Goal: Complete application form: Complete application form

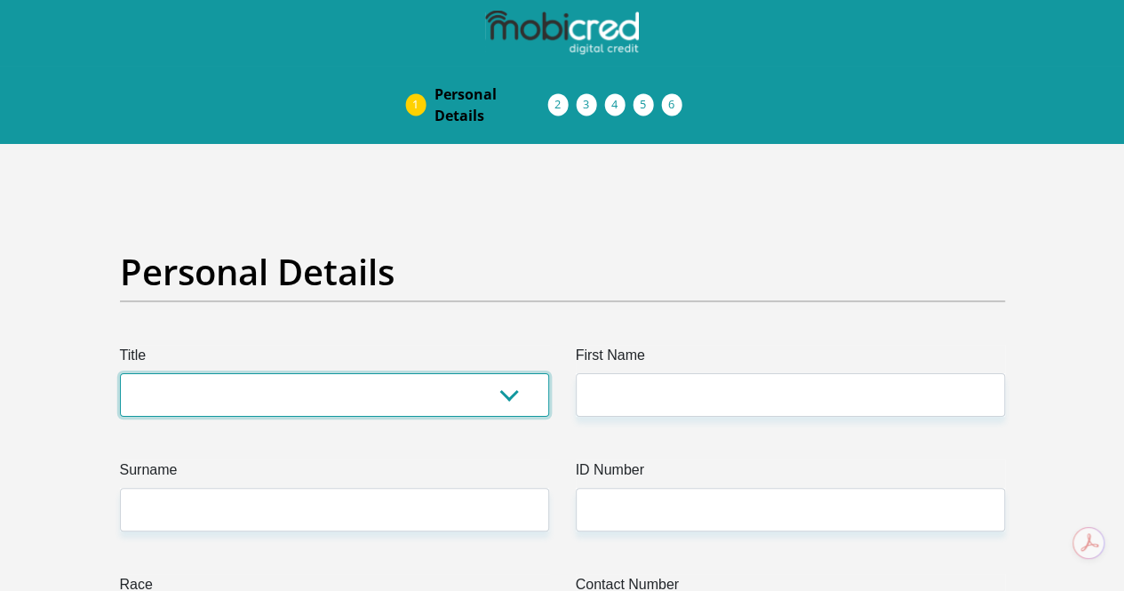
click at [389, 373] on select "Mr Ms Mrs Dr [PERSON_NAME]" at bounding box center [334, 395] width 429 height 44
select select "Mrs"
click at [120, 373] on select "Mr Ms Mrs Dr [PERSON_NAME]" at bounding box center [334, 395] width 429 height 44
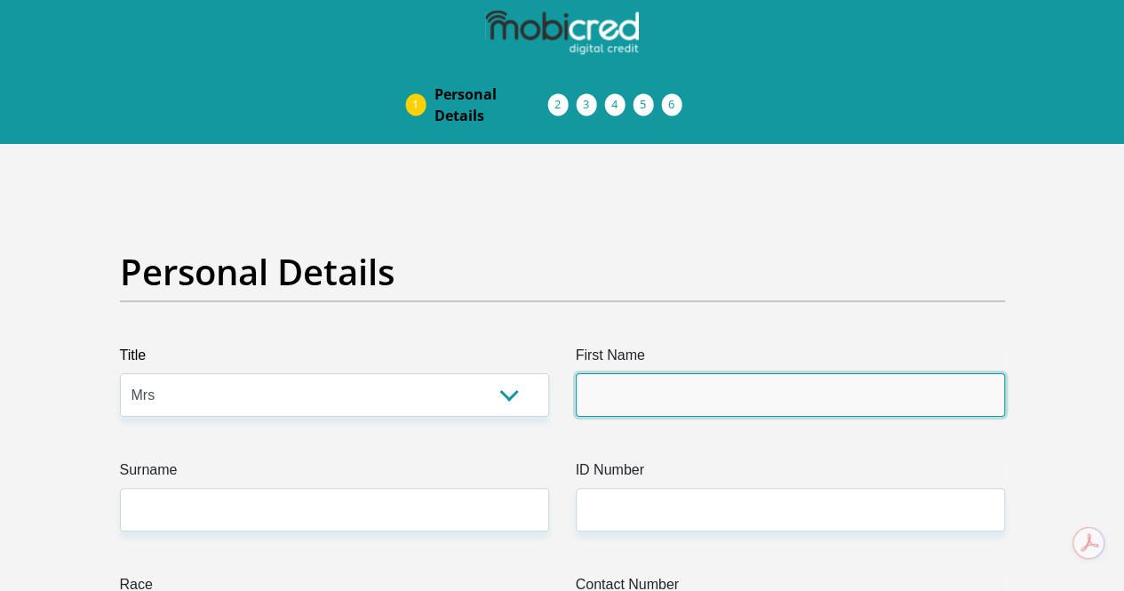
click at [630, 373] on input "First Name" at bounding box center [790, 395] width 429 height 44
type input "[PERSON_NAME]"
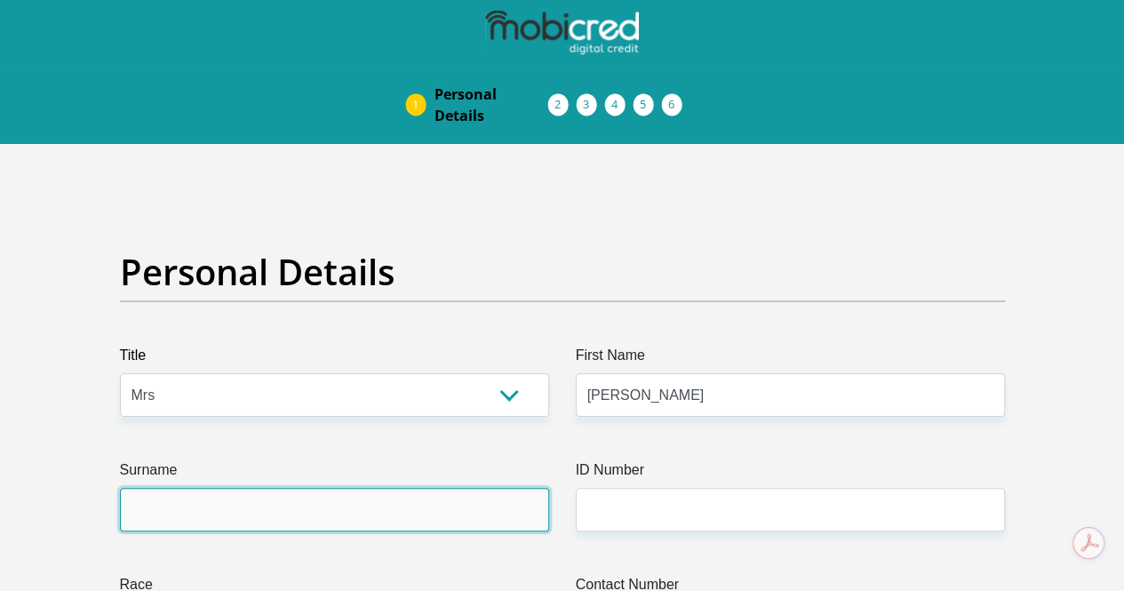
type input "kotze"
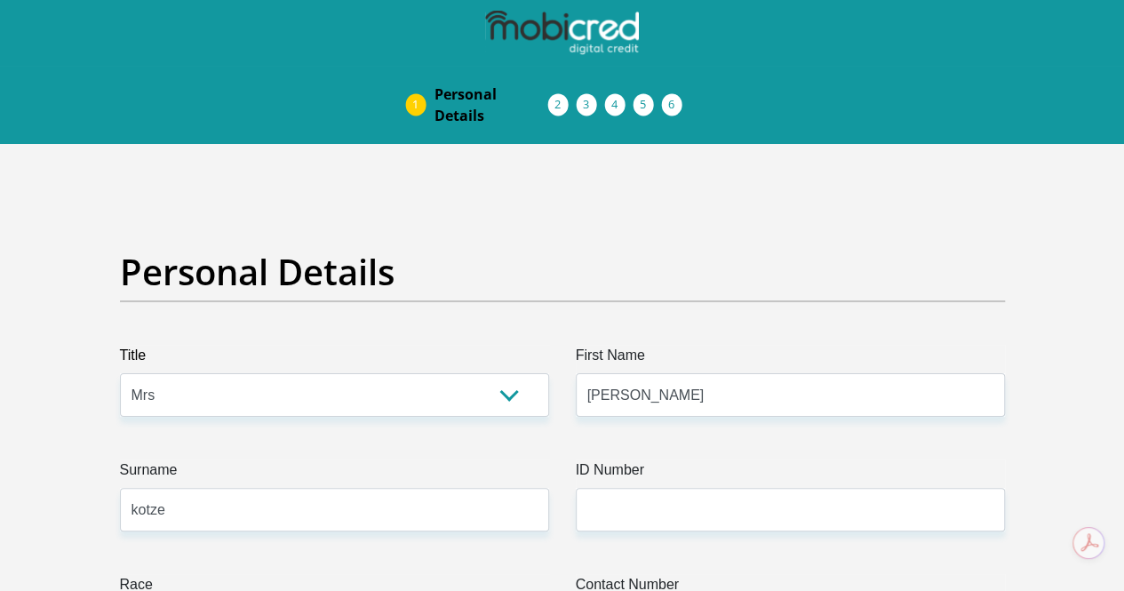
type input "0769306888"
select select "ZAF"
type input "[STREET_ADDRESS]"
type input "boksburg"
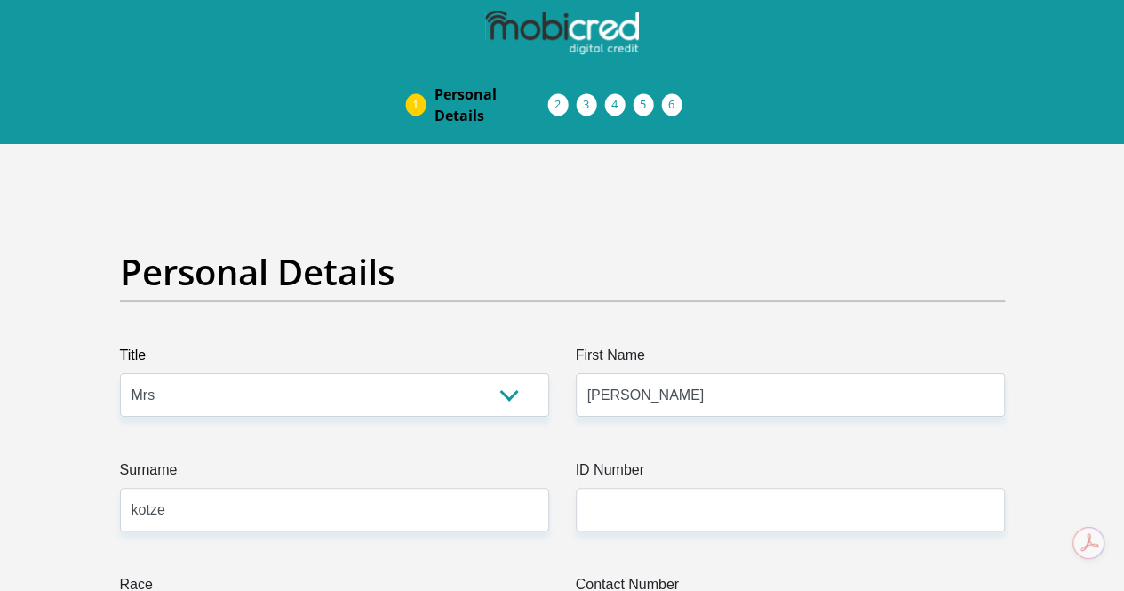
type input "boksburg"
type input "1459"
select select "Gauteng"
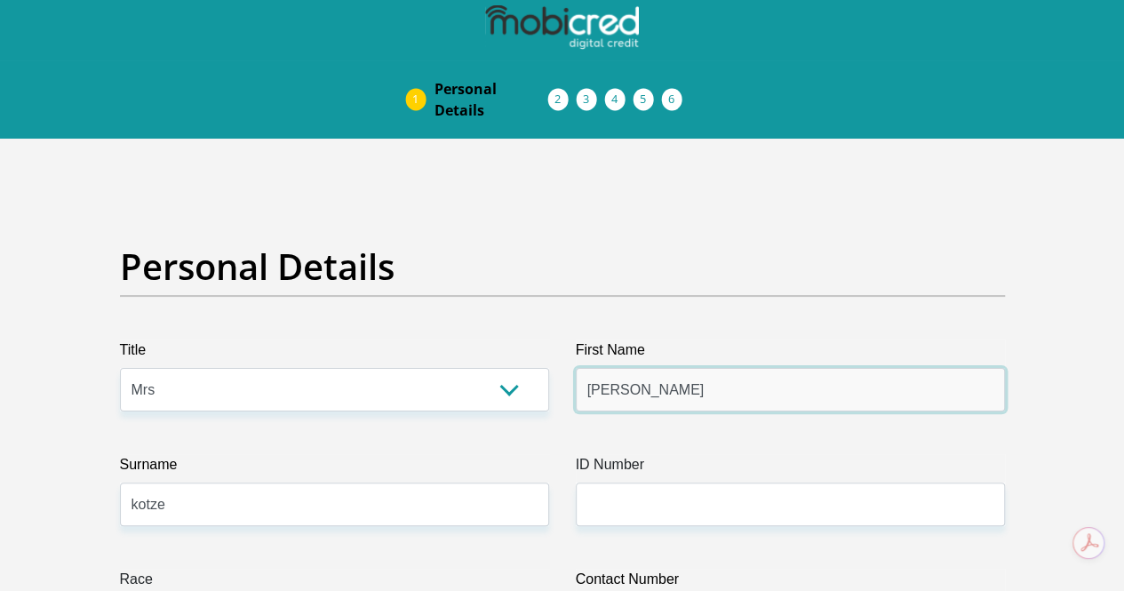
scroll to position [178, 0]
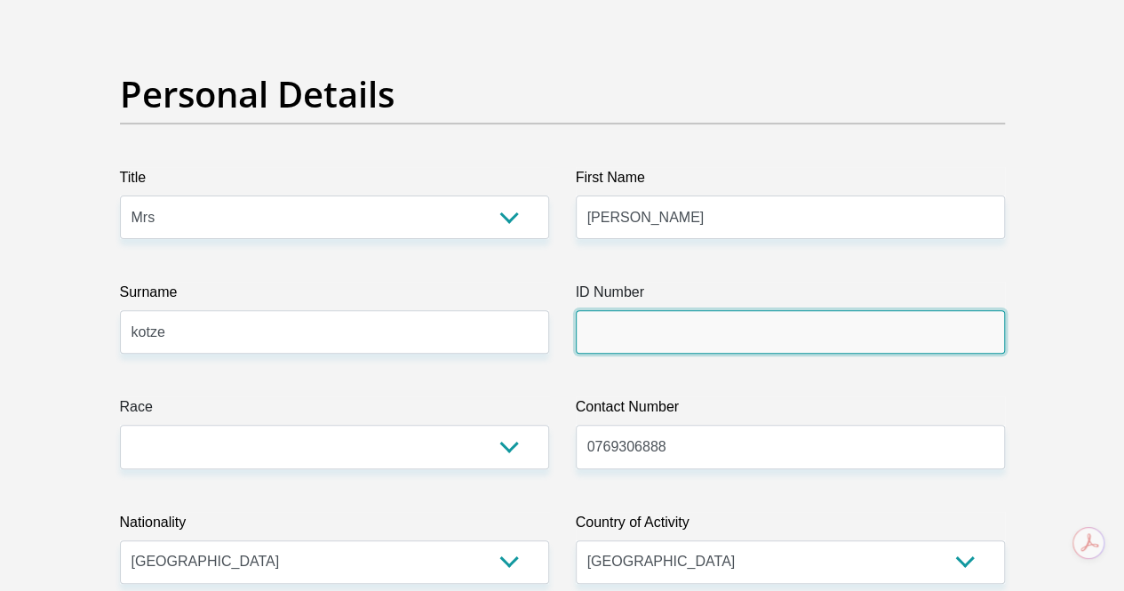
click at [653, 310] on input "ID Number" at bounding box center [790, 332] width 429 height 44
type input "9610100029089"
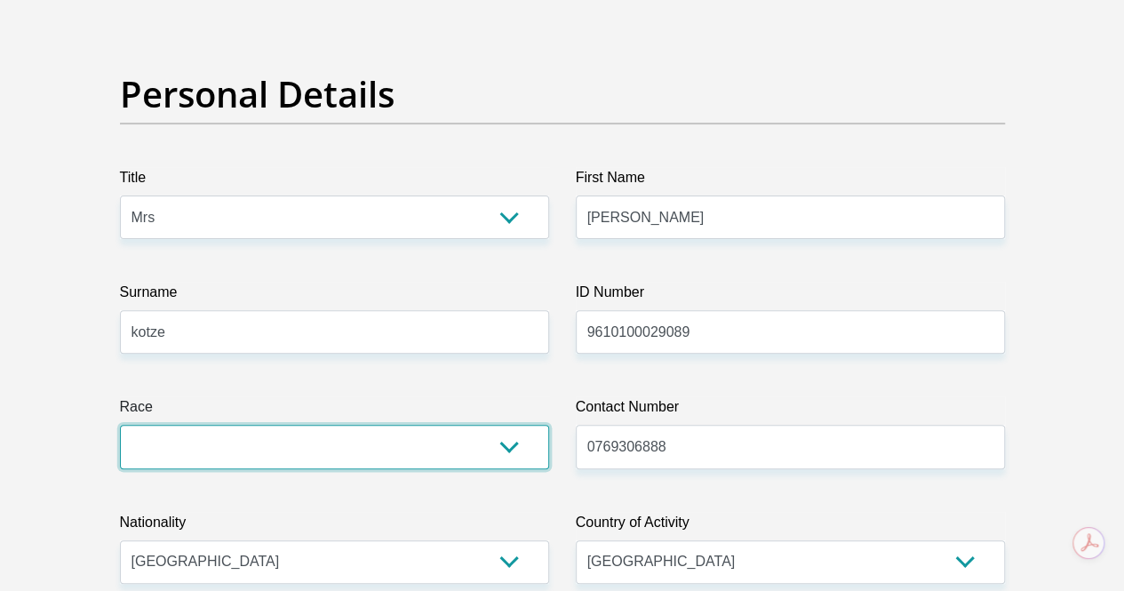
click at [348, 425] on select "Black Coloured Indian White Other" at bounding box center [334, 447] width 429 height 44
select select "4"
click at [120, 425] on select "Black Coloured Indian White Other" at bounding box center [334, 447] width 429 height 44
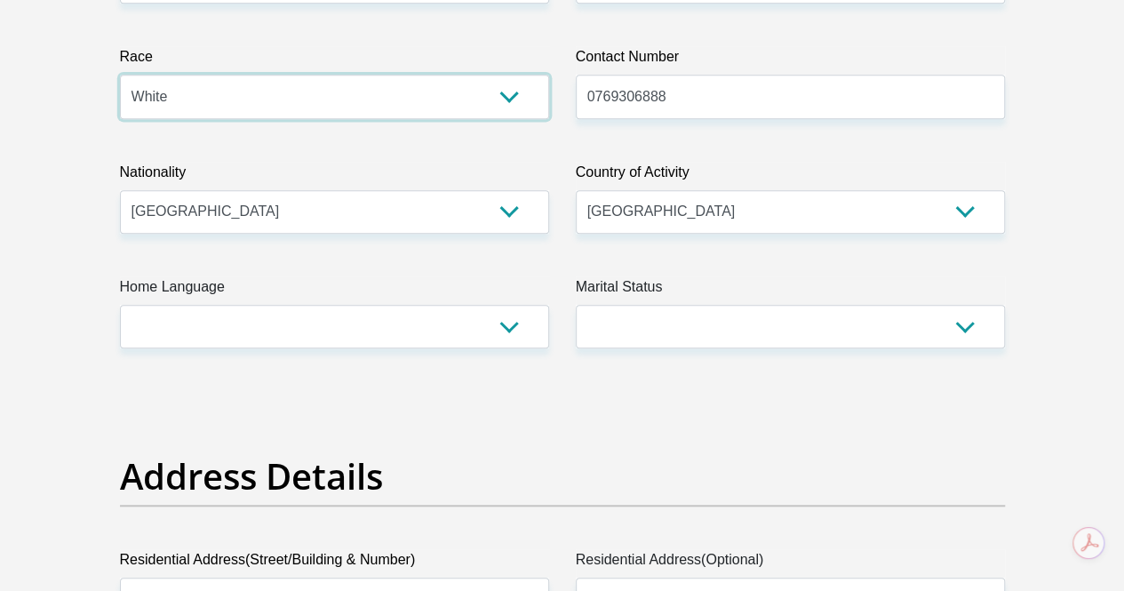
scroll to position [533, 0]
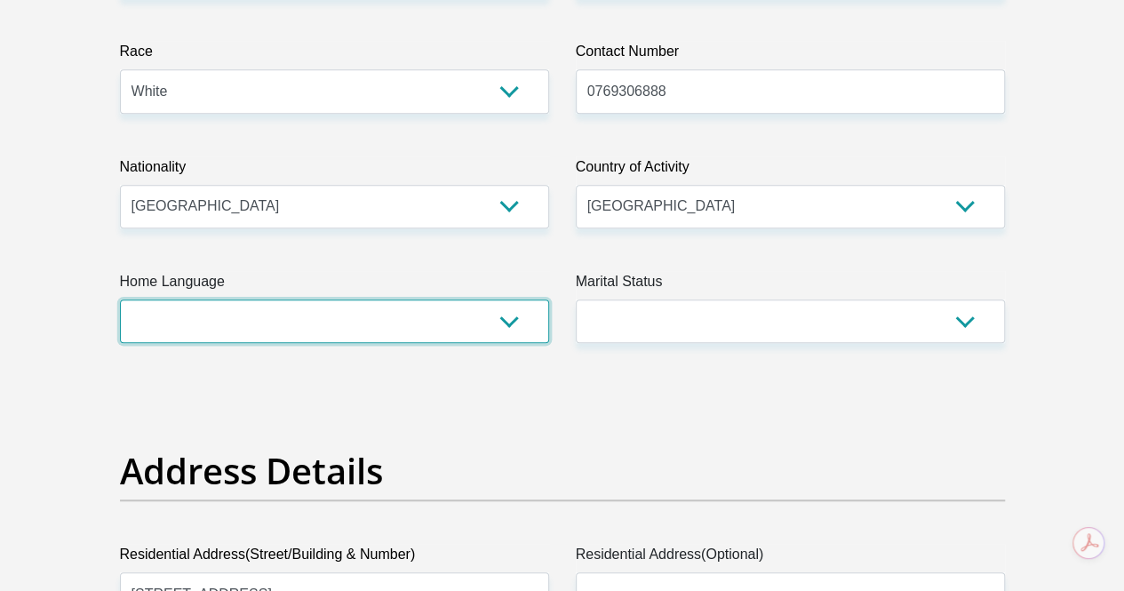
click at [448, 299] on select "Afrikaans English Sepedi South Ndebele Southern Sotho Swati Tsonga Tswana Venda…" at bounding box center [334, 321] width 429 height 44
select select "afr"
click at [120, 299] on select "Afrikaans English Sepedi South Ndebele Southern Sotho Swati Tsonga Tswana Venda…" at bounding box center [334, 321] width 429 height 44
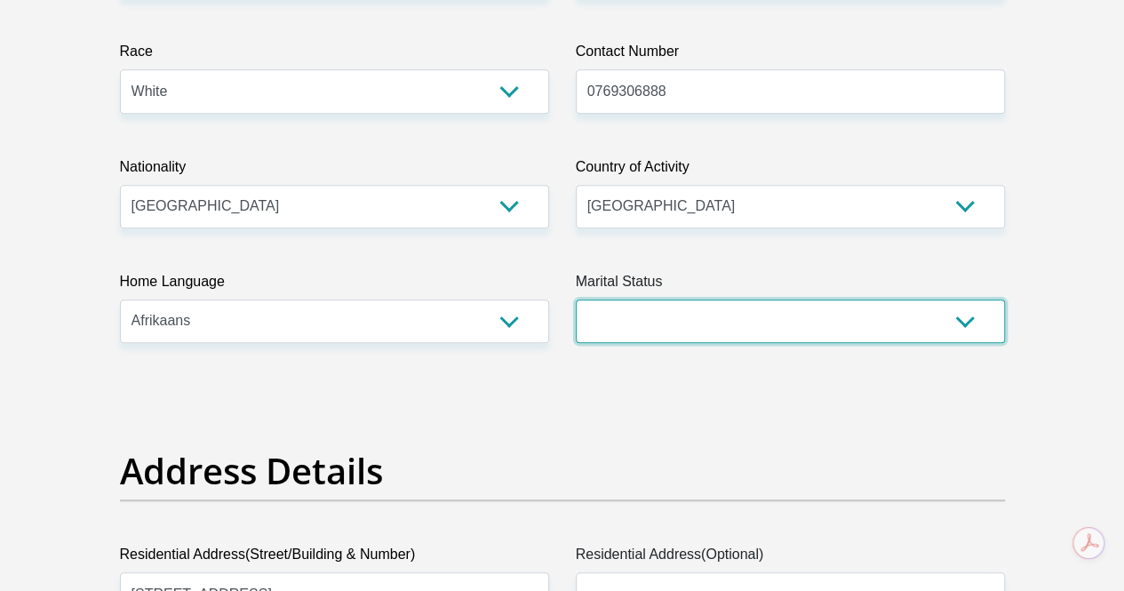
click at [709, 299] on select "Married ANC Single Divorced Widowed Married COP or Customary Law" at bounding box center [790, 321] width 429 height 44
select select "1"
click at [576, 299] on select "Married ANC Single Divorced Widowed Married COP or Customary Law" at bounding box center [790, 321] width 429 height 44
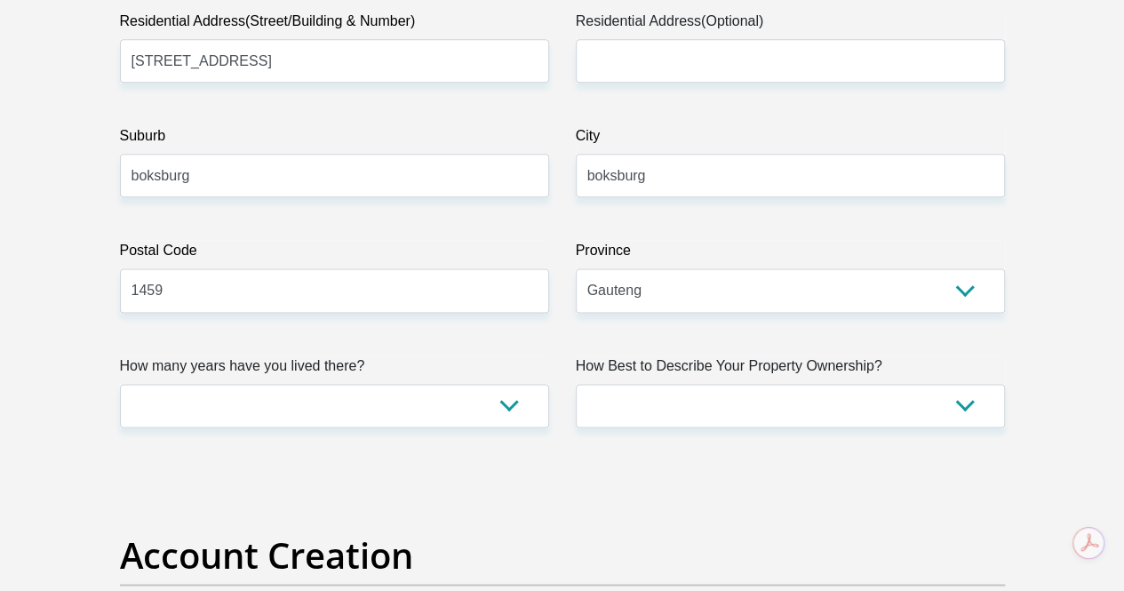
scroll to position [1155, 0]
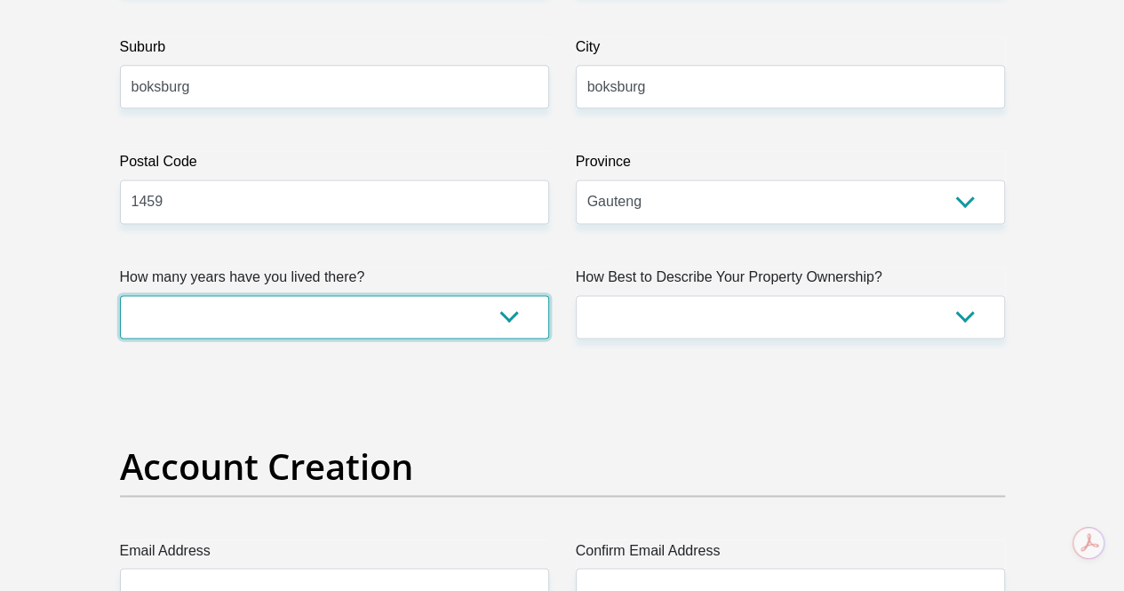
click at [407, 295] on select "less than 1 year 1-3 years 3-5 years 5+ years" at bounding box center [334, 317] width 429 height 44
select select "2"
click at [120, 295] on select "less than 1 year 1-3 years 3-5 years 5+ years" at bounding box center [334, 317] width 429 height 44
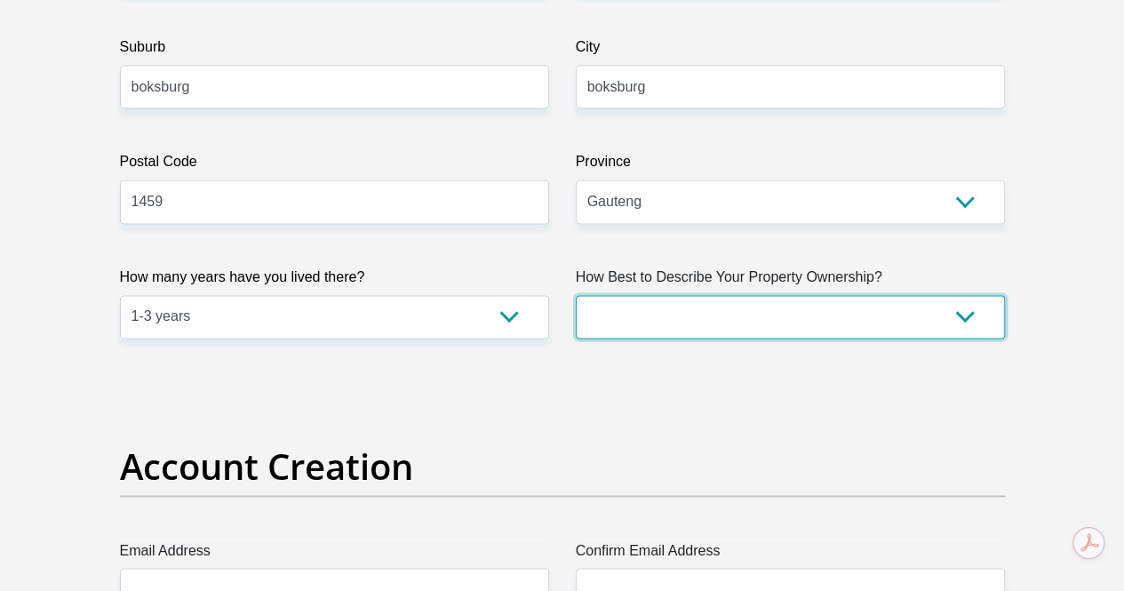
click at [834, 295] on select "Owned Rented Family Owned Company Dwelling" at bounding box center [790, 317] width 429 height 44
select select "Rented"
click at [576, 295] on select "Owned Rented Family Owned Company Dwelling" at bounding box center [790, 317] width 429 height 44
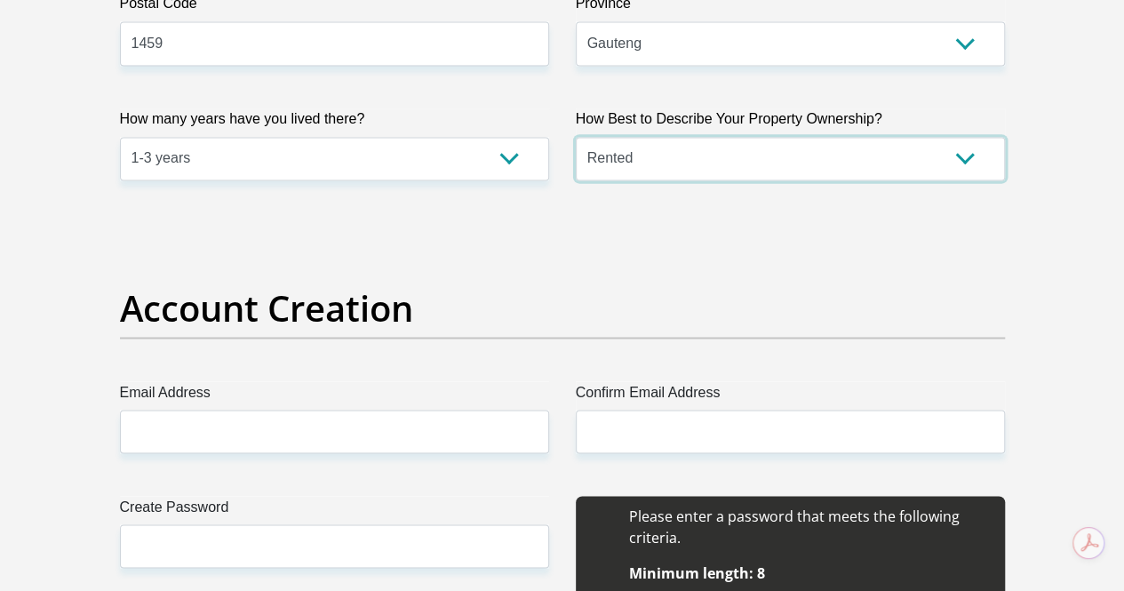
scroll to position [1422, 0]
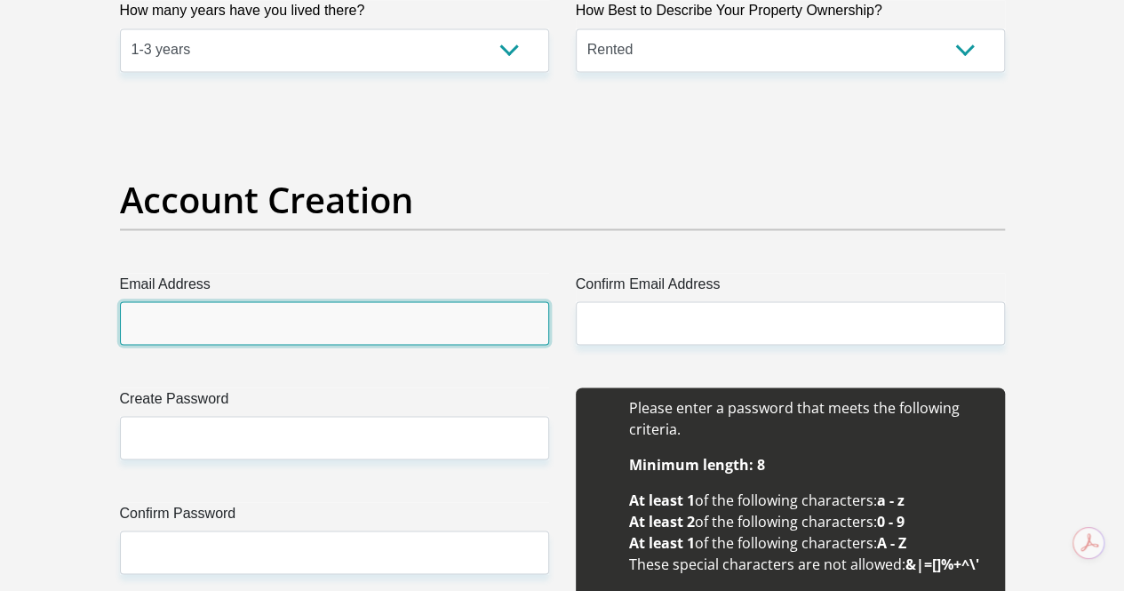
click at [251, 301] on input "Email Address" at bounding box center [334, 323] width 429 height 44
type input "[EMAIL_ADDRESS][DOMAIN_NAME]"
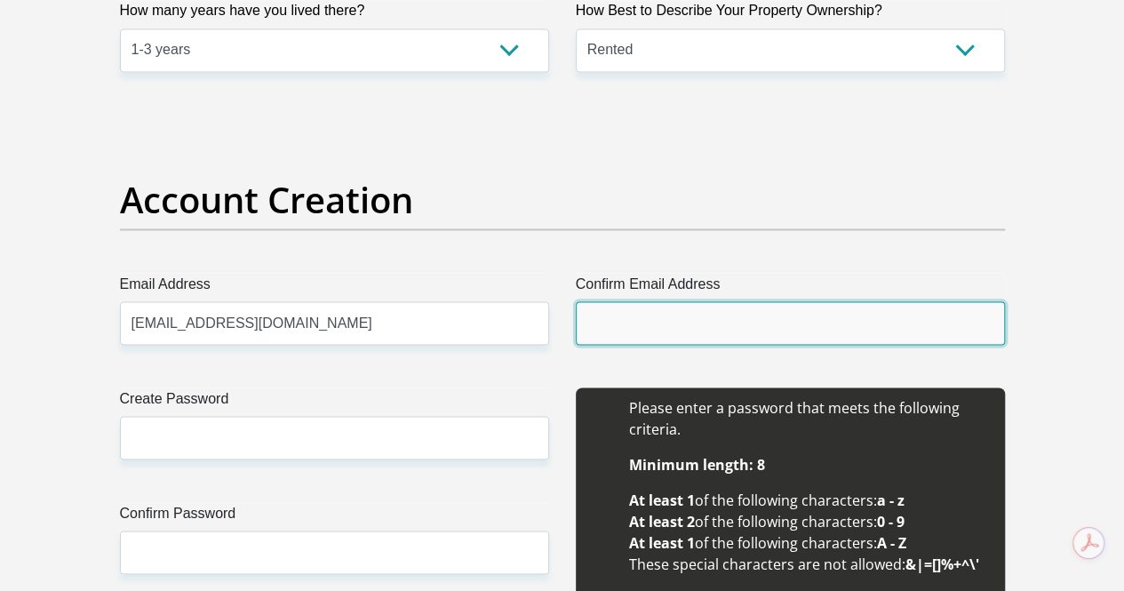
type input "[EMAIL_ADDRESS][DOMAIN_NAME]"
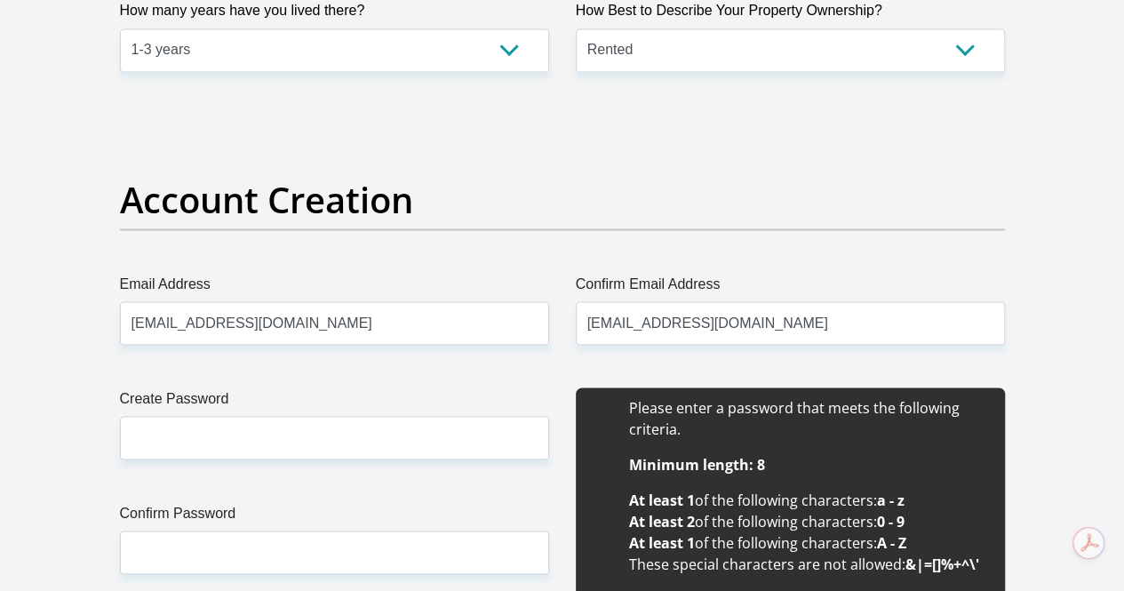
type input "[PERSON_NAME]"
type input "kotze"
type input "0769306888"
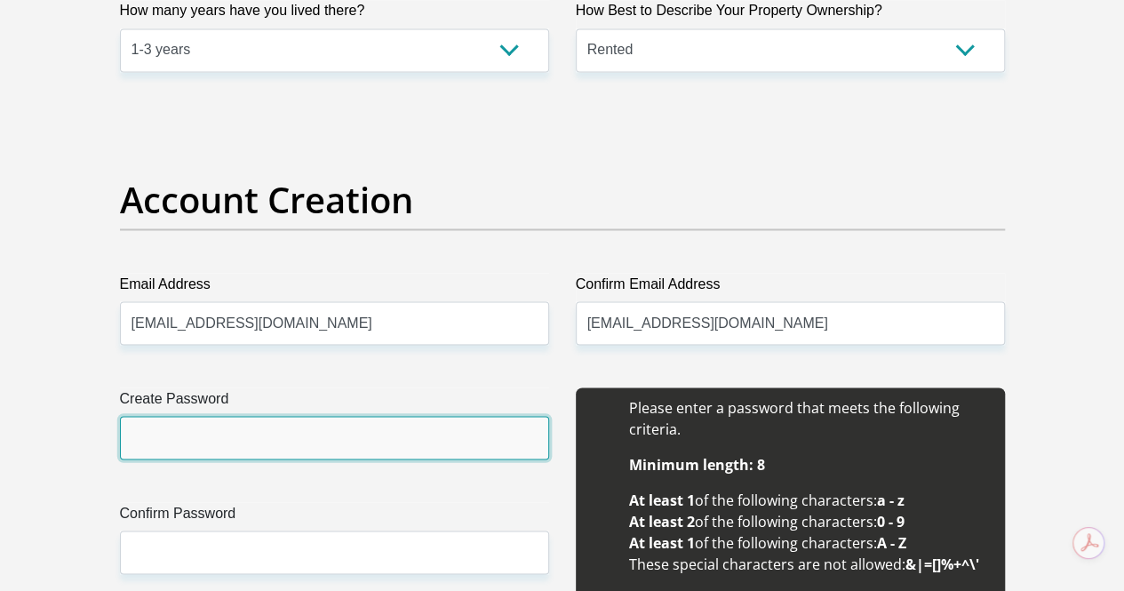
click at [240, 416] on input "Create Password" at bounding box center [334, 438] width 429 height 44
type input "Shanluc19!"
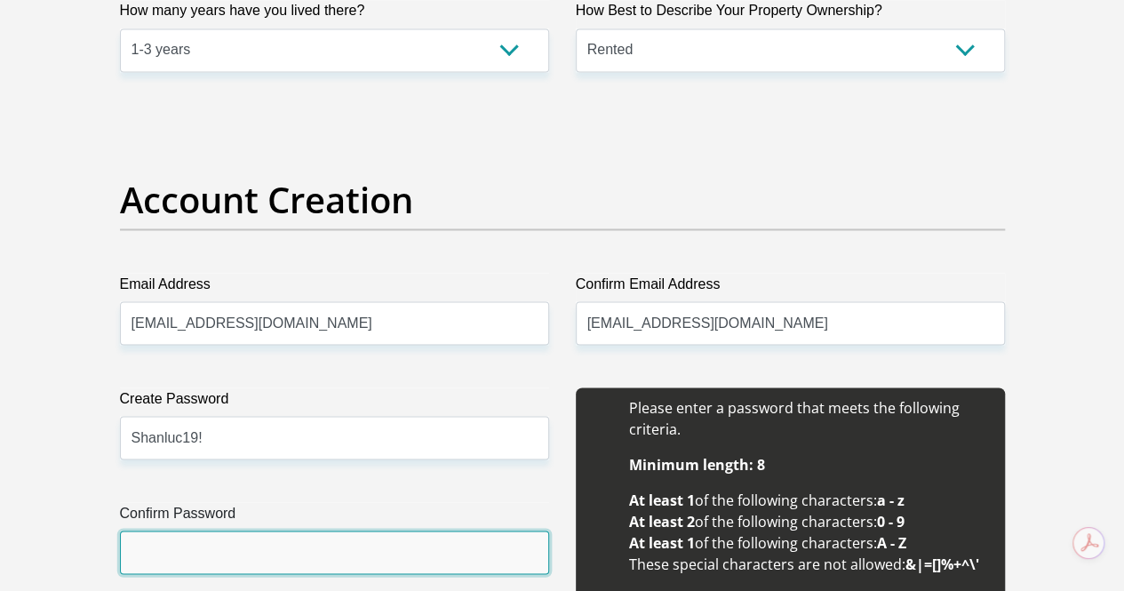
click at [247, 531] on input "Confirm Password" at bounding box center [334, 553] width 429 height 44
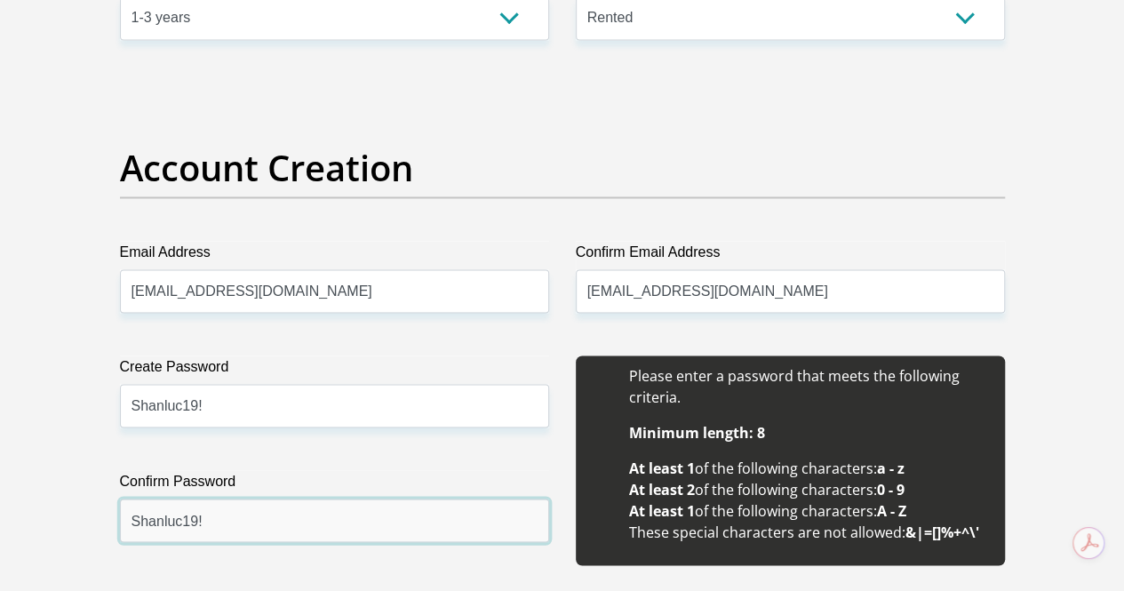
scroll to position [1777, 0]
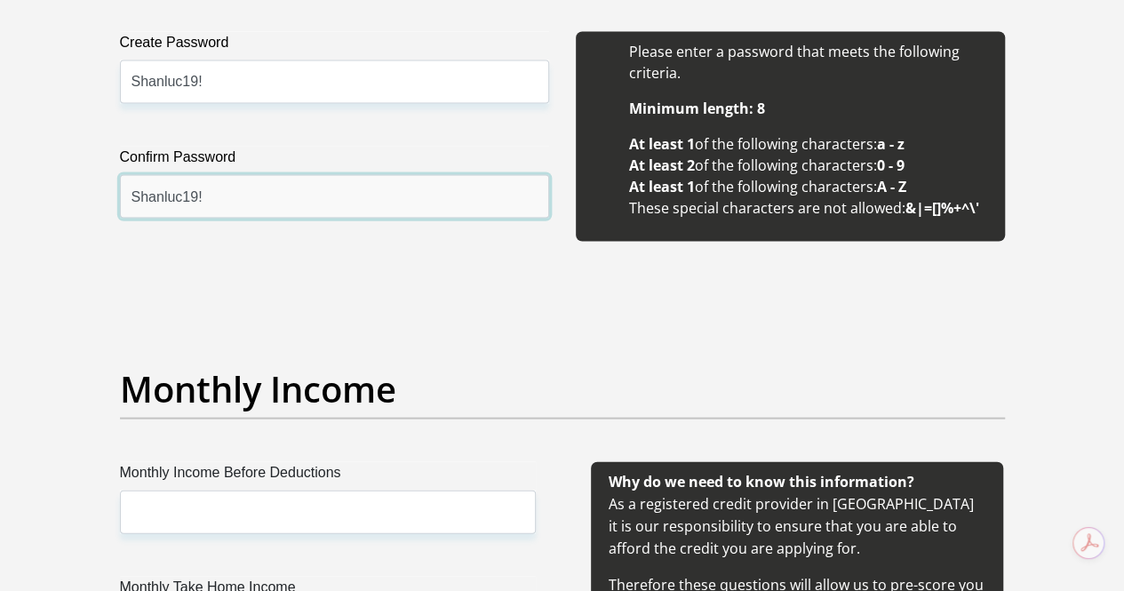
type input "Shanluc19!"
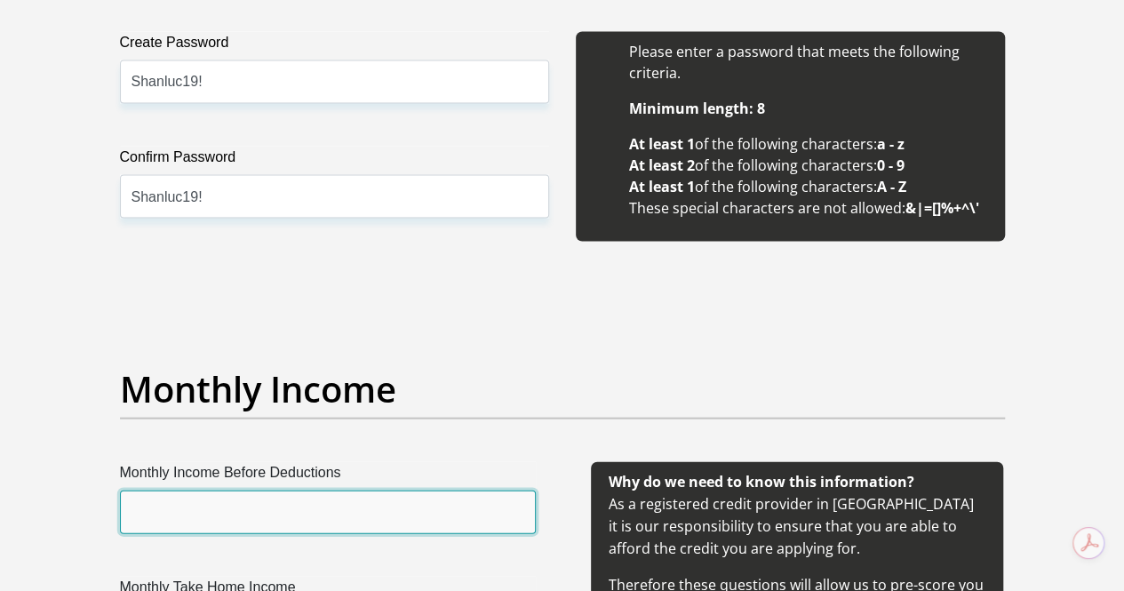
click at [268, 491] on input "Monthly Income Before Deductions" at bounding box center [328, 513] width 416 height 44
type input "25000"
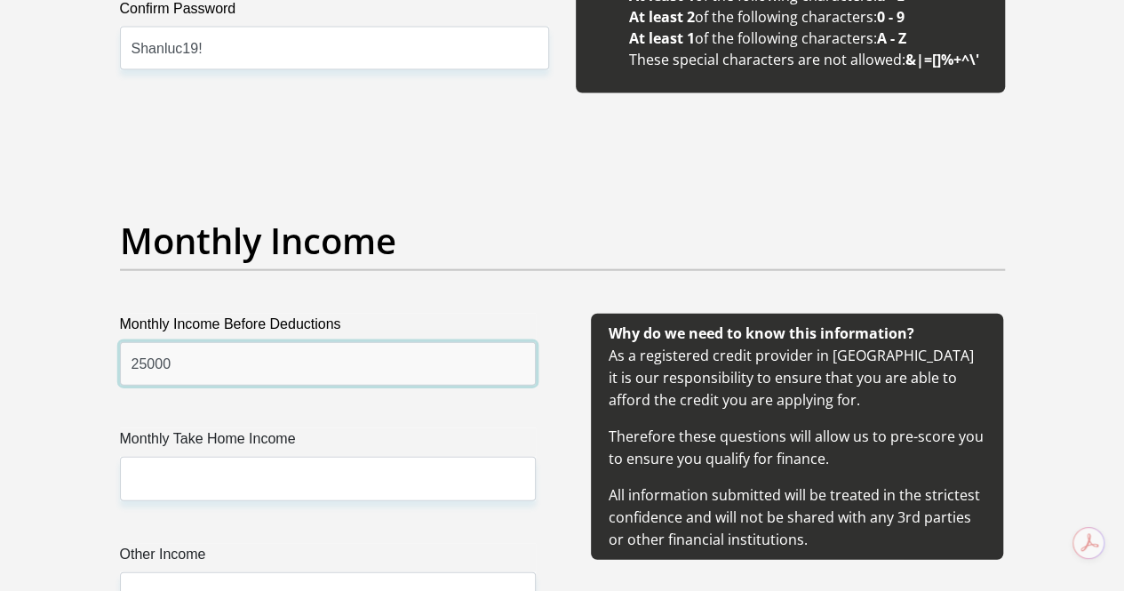
scroll to position [1955, 0]
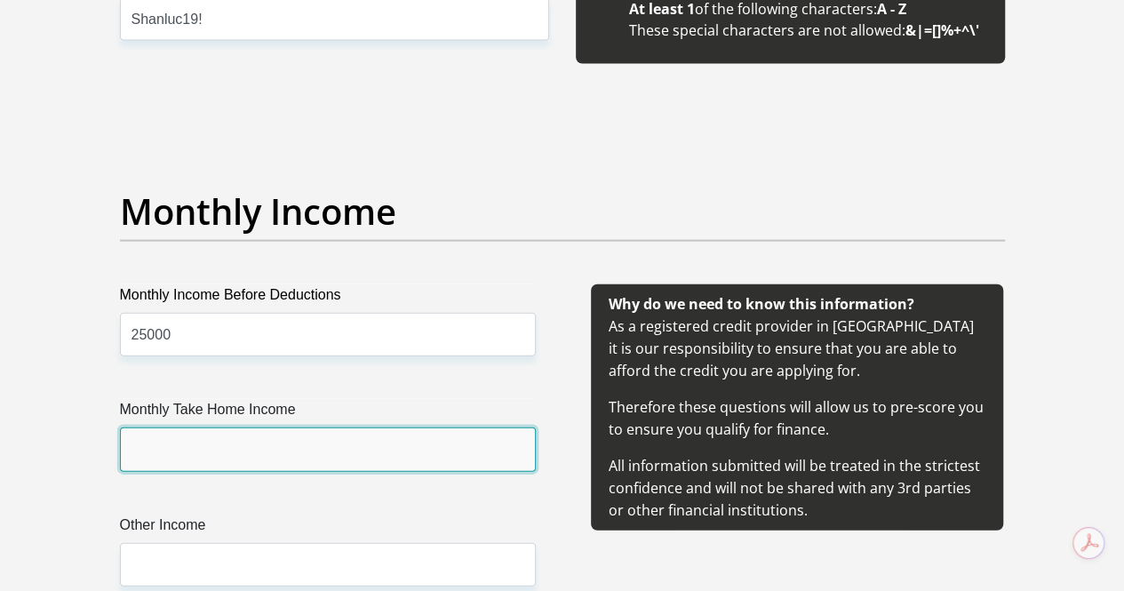
click at [269, 427] on input "Monthly Take Home Income" at bounding box center [328, 449] width 416 height 44
type input "21500"
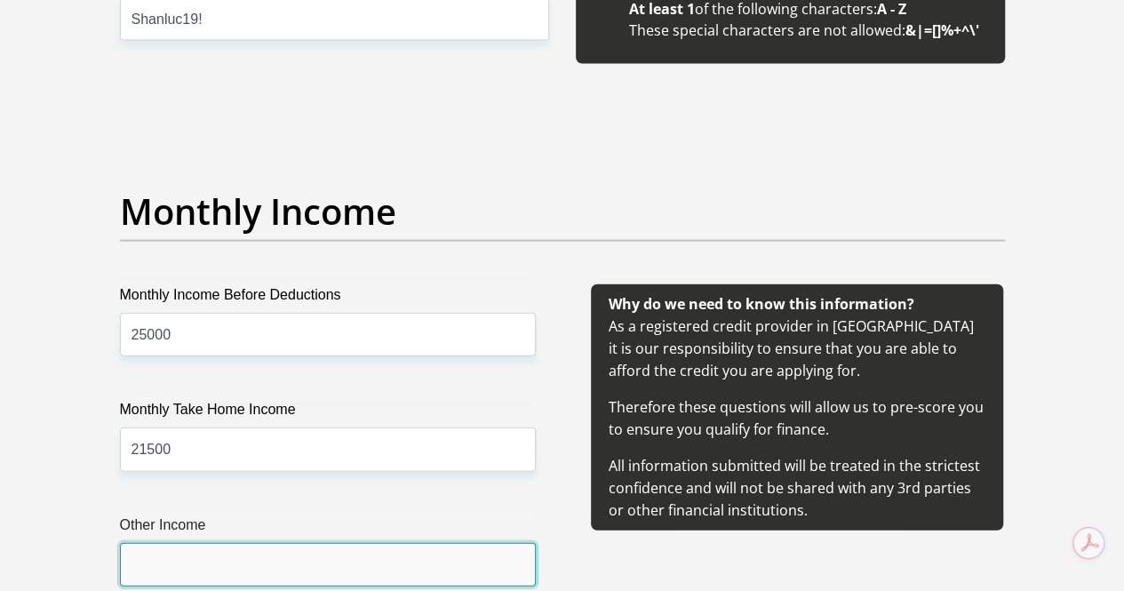
click at [246, 543] on input "Other Income" at bounding box center [328, 565] width 416 height 44
type input "3000"
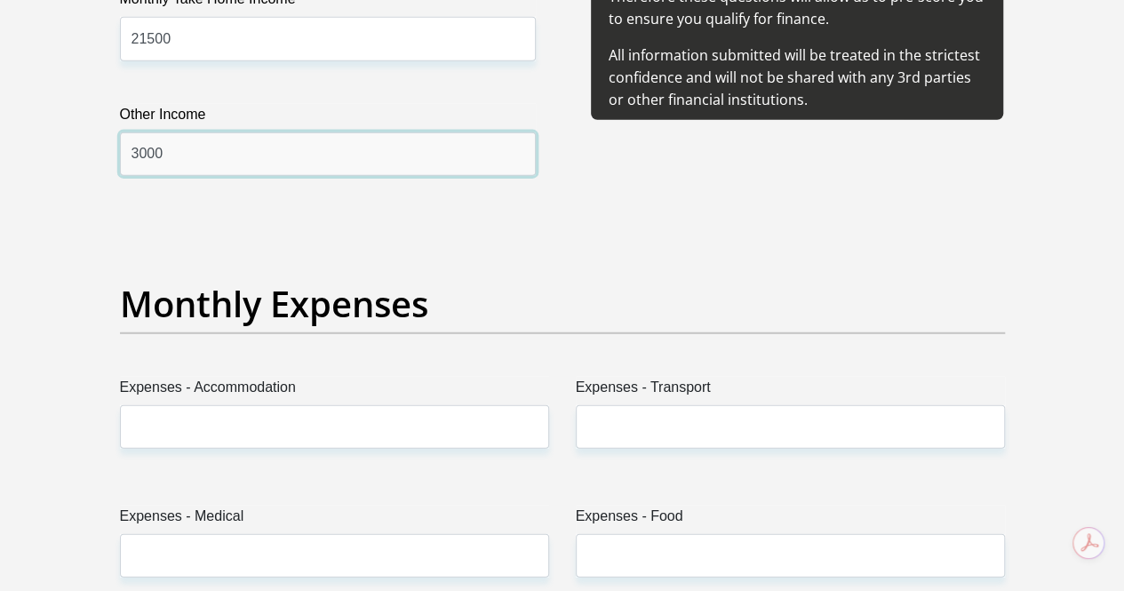
scroll to position [2488, 0]
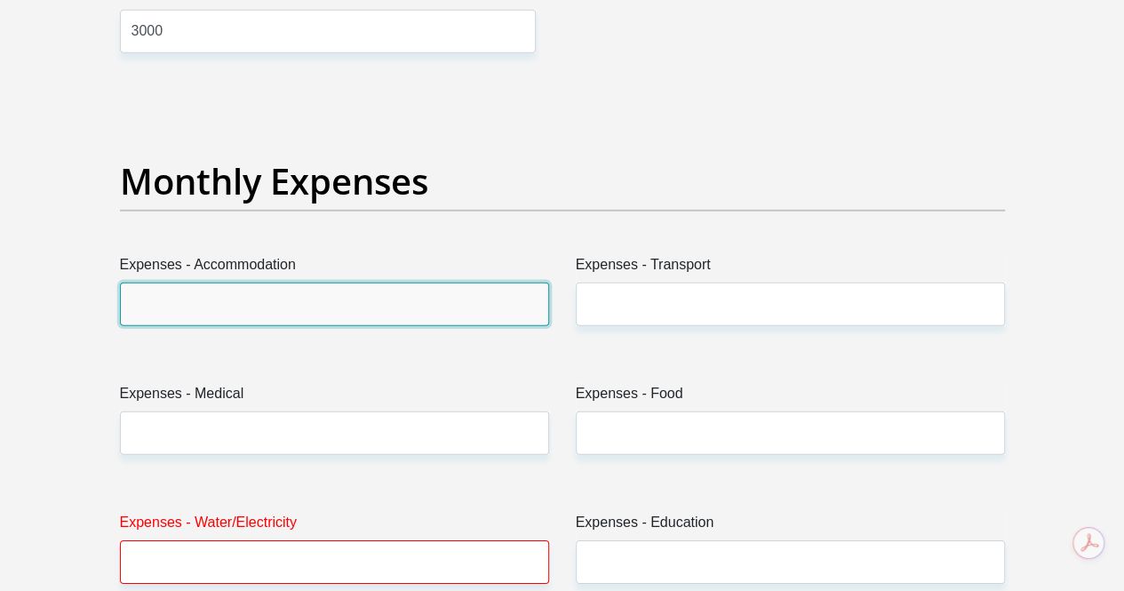
click at [275, 283] on input "Expenses - Accommodation" at bounding box center [334, 305] width 429 height 44
type input "4000"
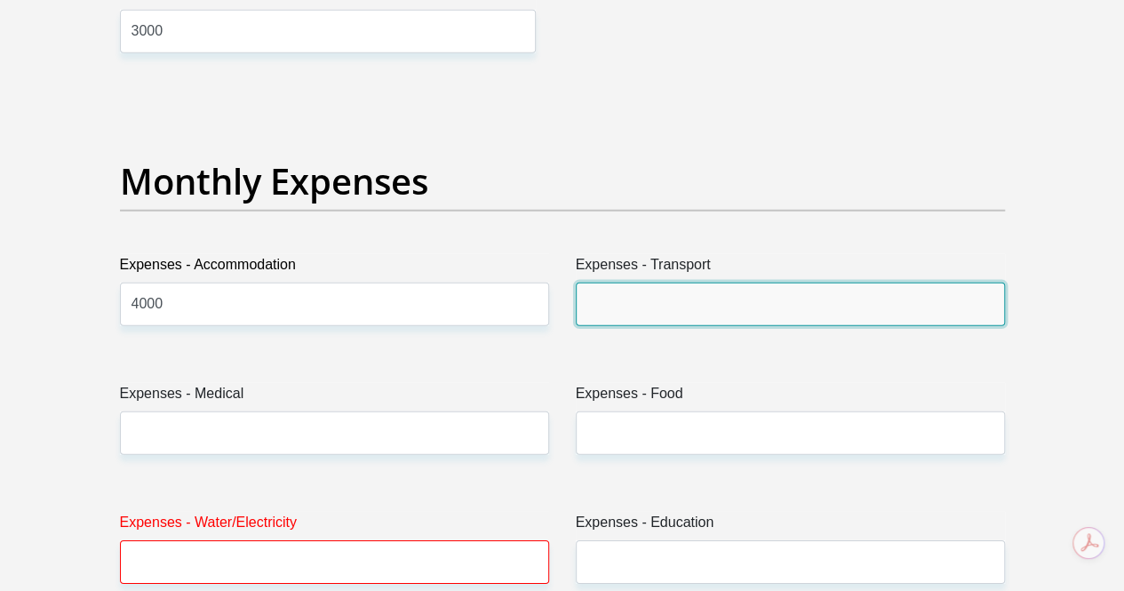
click at [657, 283] on input "Expenses - Transport" at bounding box center [790, 305] width 429 height 44
type input "0"
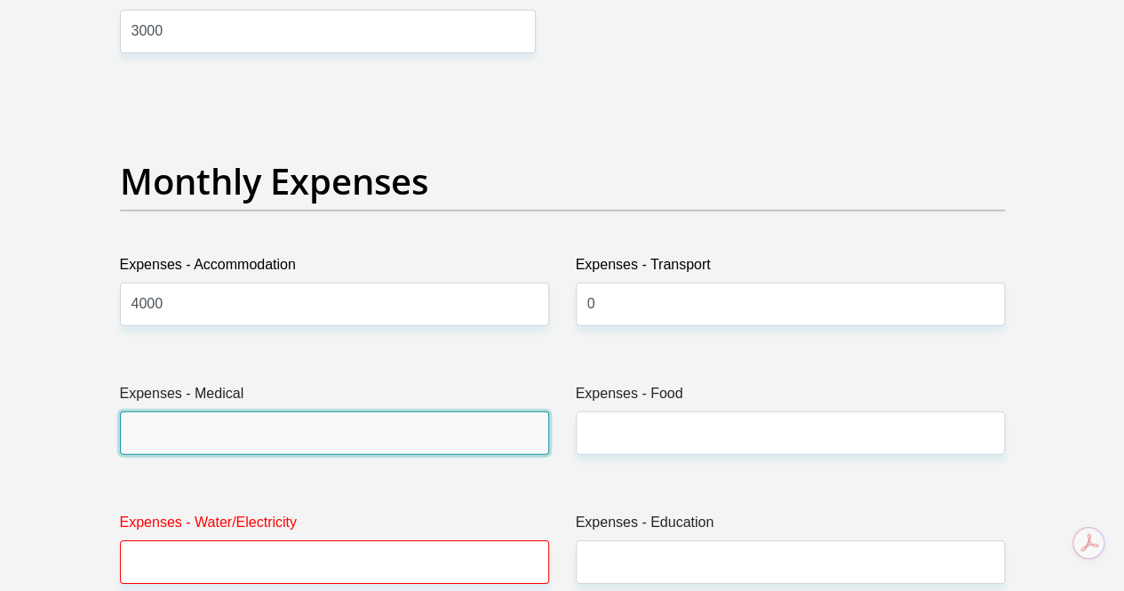
click at [256, 411] on input "Expenses - Medical" at bounding box center [334, 433] width 429 height 44
type input "4000"
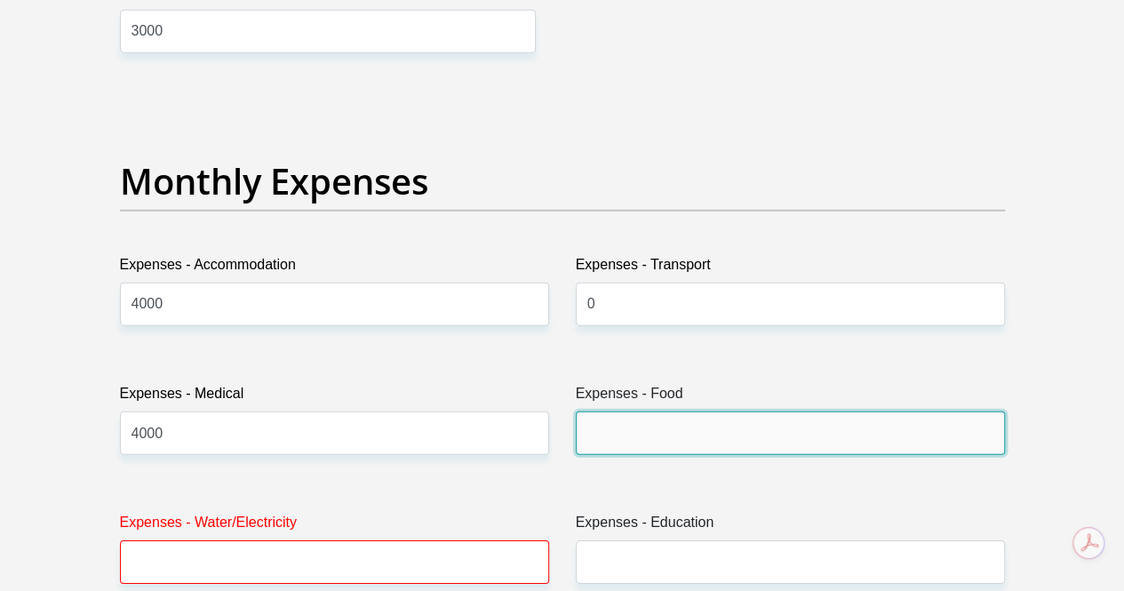
click at [659, 411] on input "Expenses - Food" at bounding box center [790, 433] width 429 height 44
type input "1000"
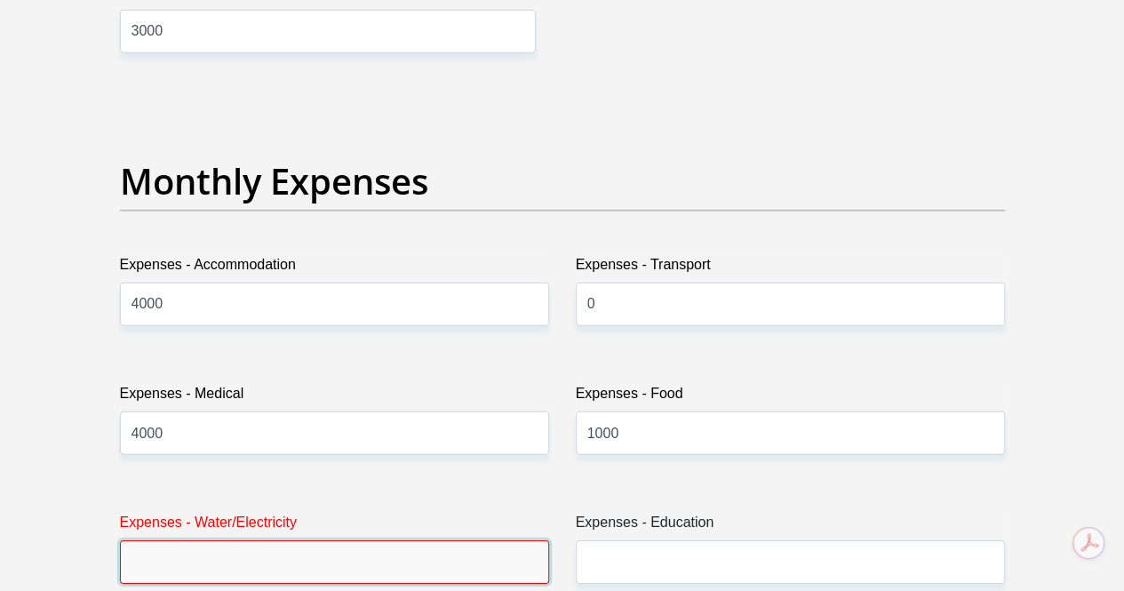
click at [249, 540] on input "Expenses - Water/Electricity" at bounding box center [334, 562] width 429 height 44
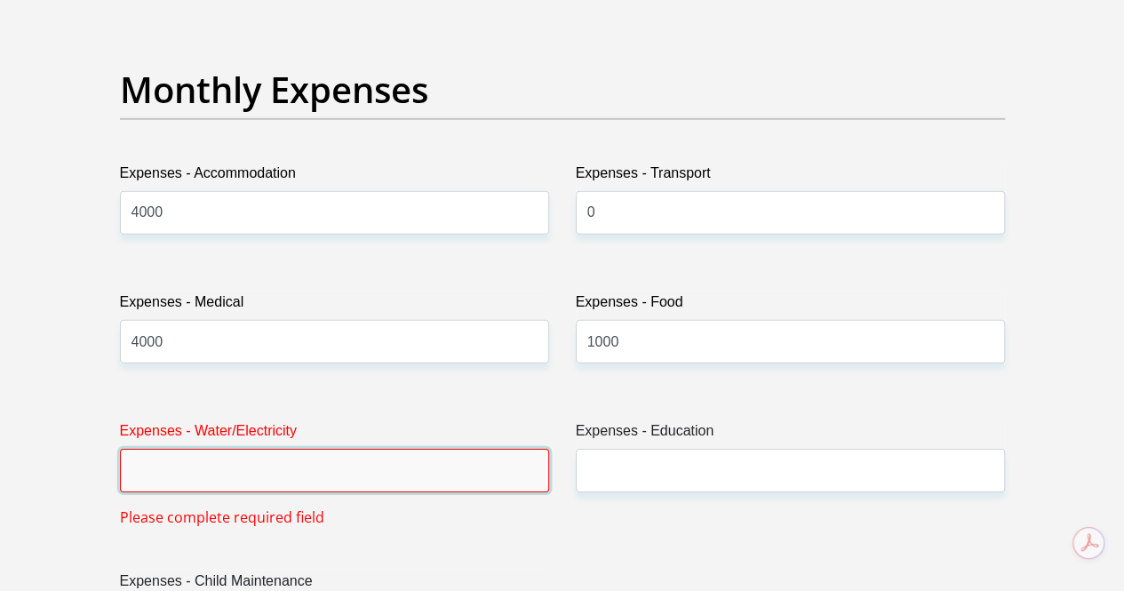
scroll to position [2666, 0]
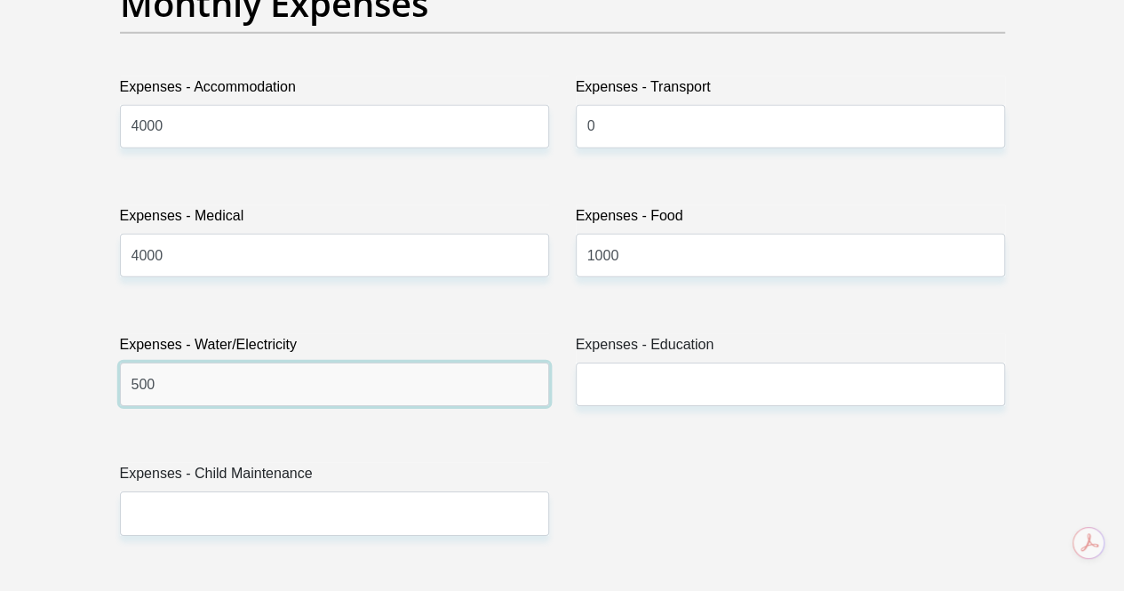
type input "500"
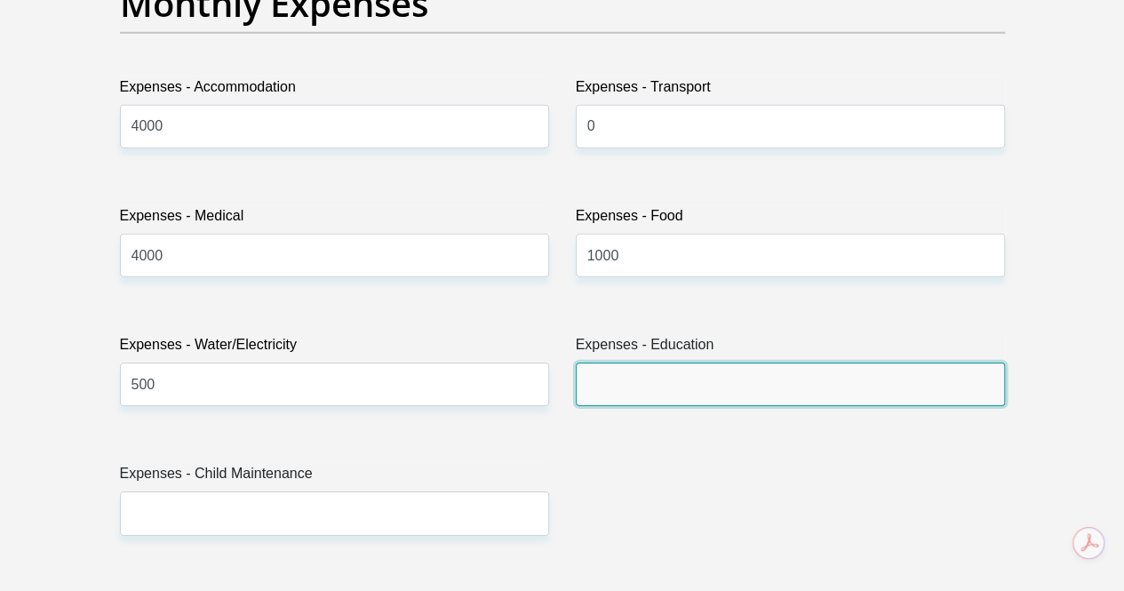
click at [739, 363] on input "Expenses - Education" at bounding box center [790, 385] width 429 height 44
type input "0"
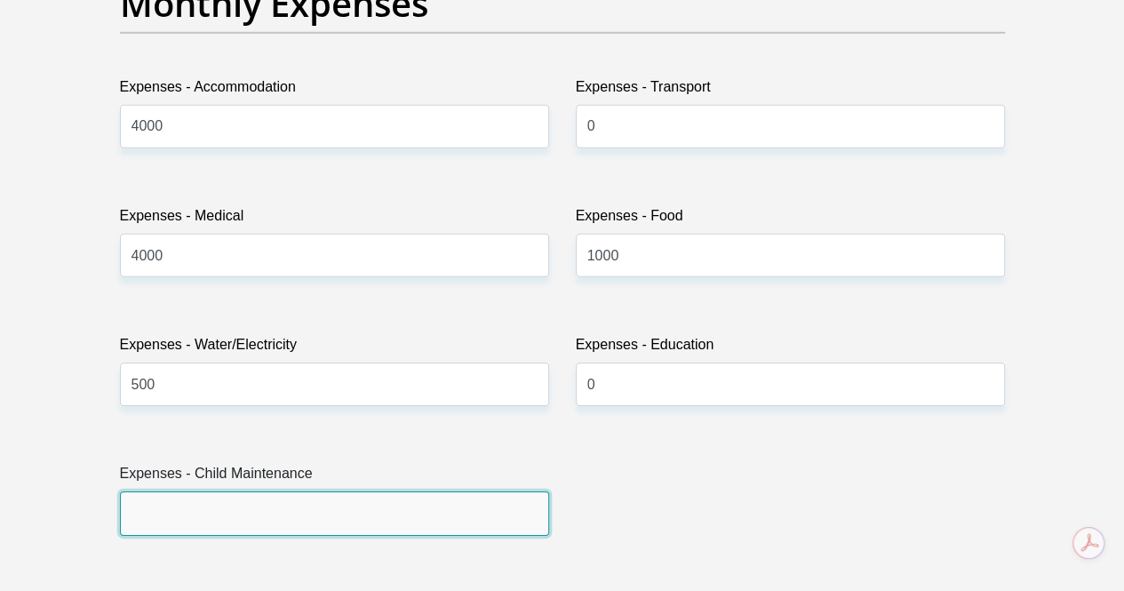
click at [363, 491] on input "Expenses - Child Maintenance" at bounding box center [334, 513] width 429 height 44
type input "0"
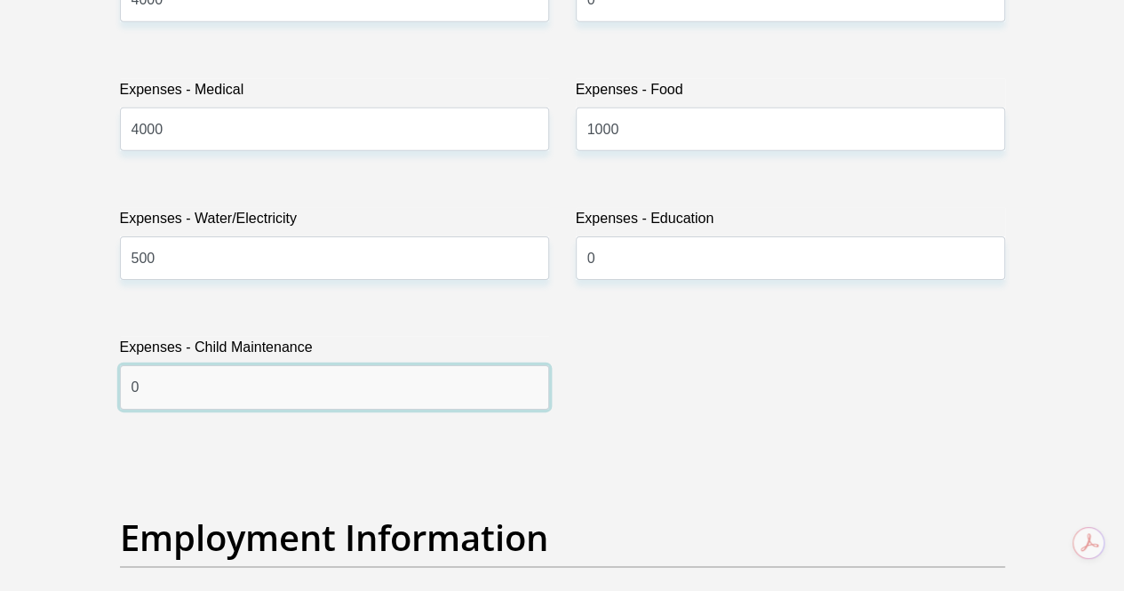
scroll to position [3022, 0]
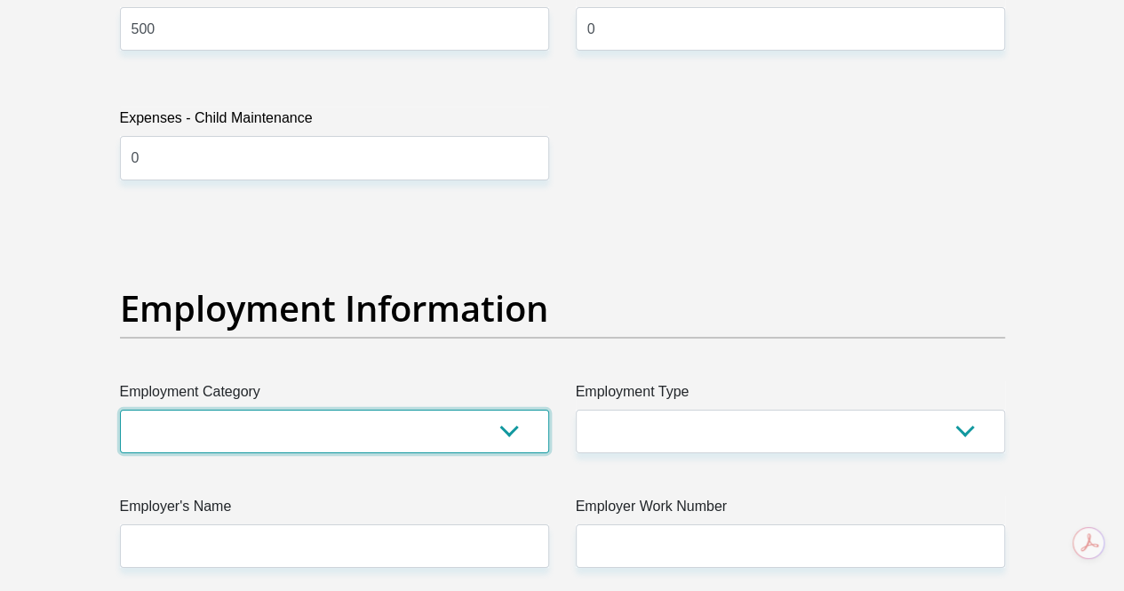
click at [345, 410] on select "AGRICULTURE ALCOHOL & TOBACCO CONSTRUCTION MATERIALS METALLURGY EQUIPMENT FOR R…" at bounding box center [334, 432] width 429 height 44
select select "28"
click at [120, 410] on select "AGRICULTURE ALCOHOL & TOBACCO CONSTRUCTION MATERIALS METALLURGY EQUIPMENT FOR R…" at bounding box center [334, 432] width 429 height 44
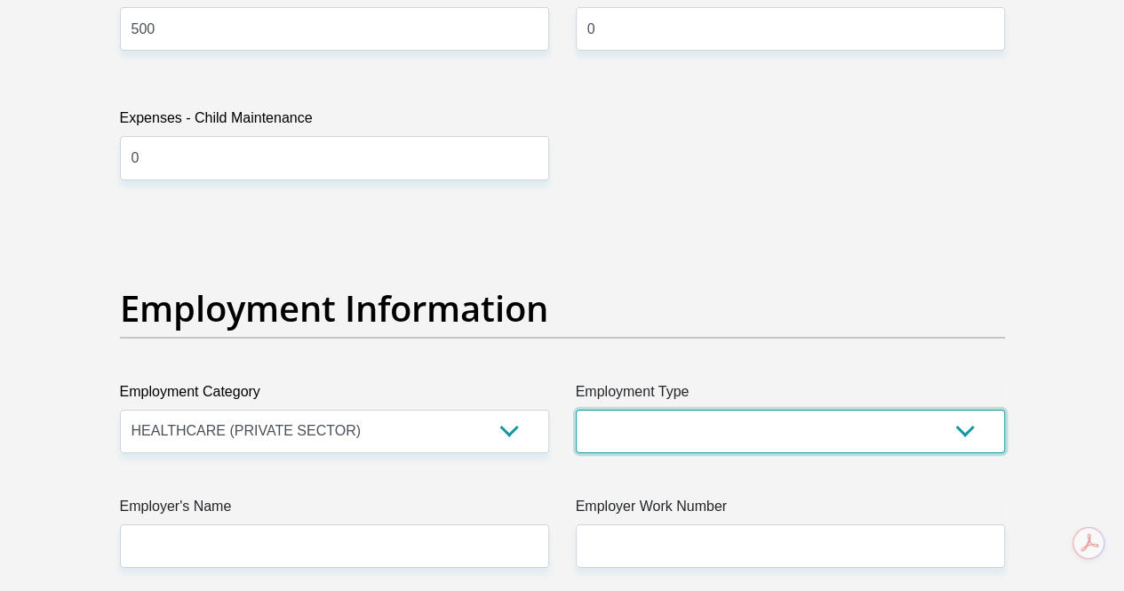
click at [718, 410] on select "College/Lecturer Craft Seller Creative Driver Executive Farmer Forces - Non Com…" at bounding box center [790, 432] width 429 height 44
click at [736, 410] on select "College/Lecturer Craft Seller Creative Driver Executive Farmer Forces - Non Com…" at bounding box center [790, 432] width 429 height 44
select select "Semi-Professional Worker"
click at [576, 410] on select "College/Lecturer Craft Seller Creative Driver Executive Farmer Forces - Non Com…" at bounding box center [790, 432] width 429 height 44
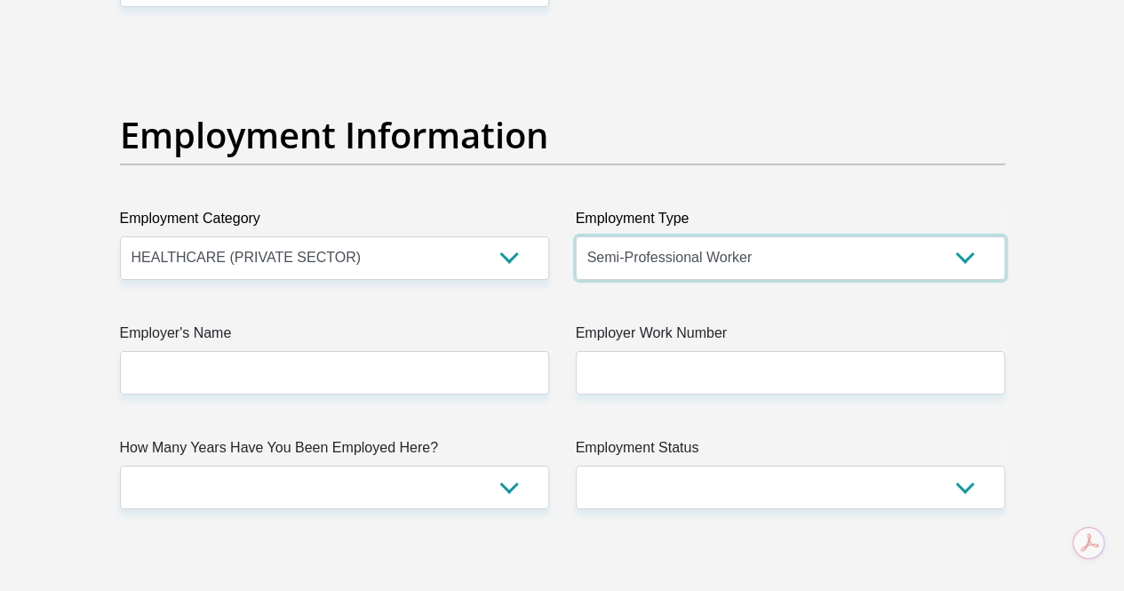
scroll to position [3199, 0]
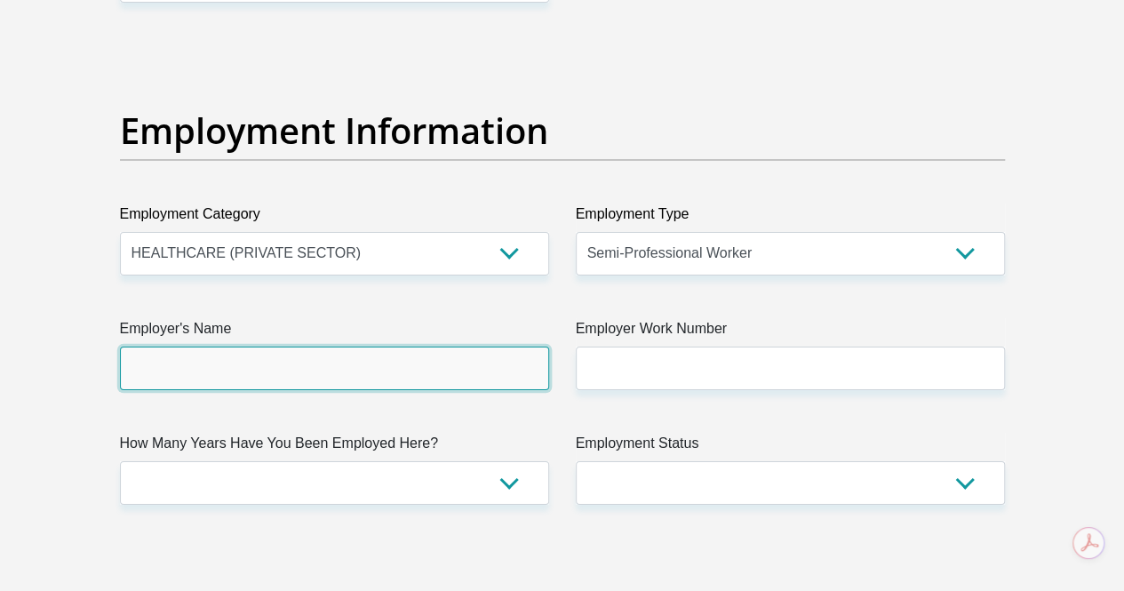
click at [331, 347] on input "Employer's Name" at bounding box center [334, 369] width 429 height 44
type input "ananda"
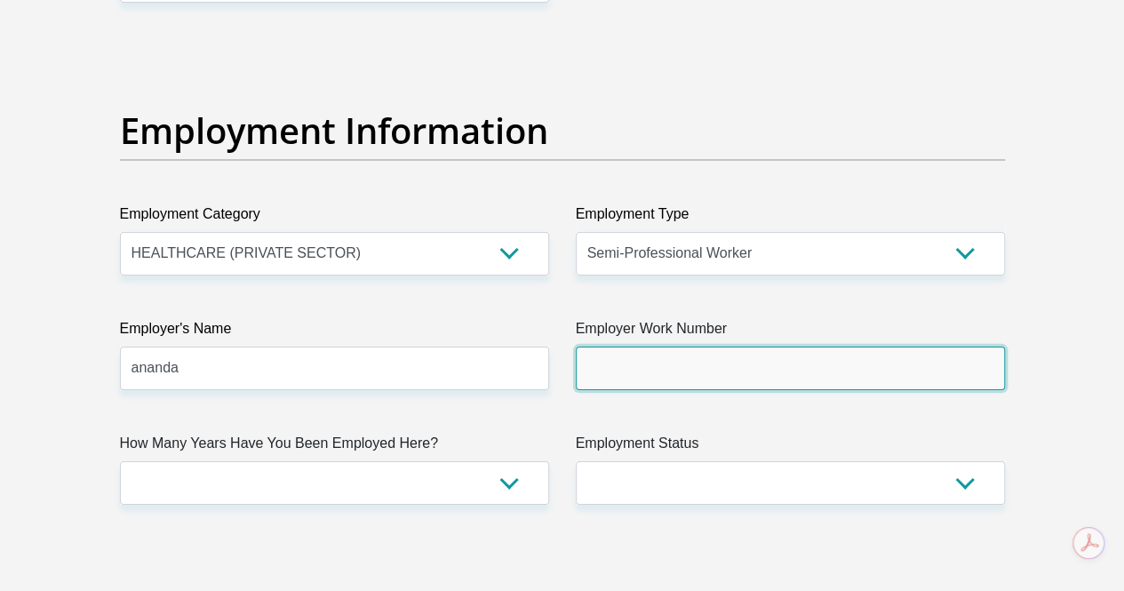
click at [718, 347] on input "Employer Work Number" at bounding box center [790, 369] width 429 height 44
type input "0114256790"
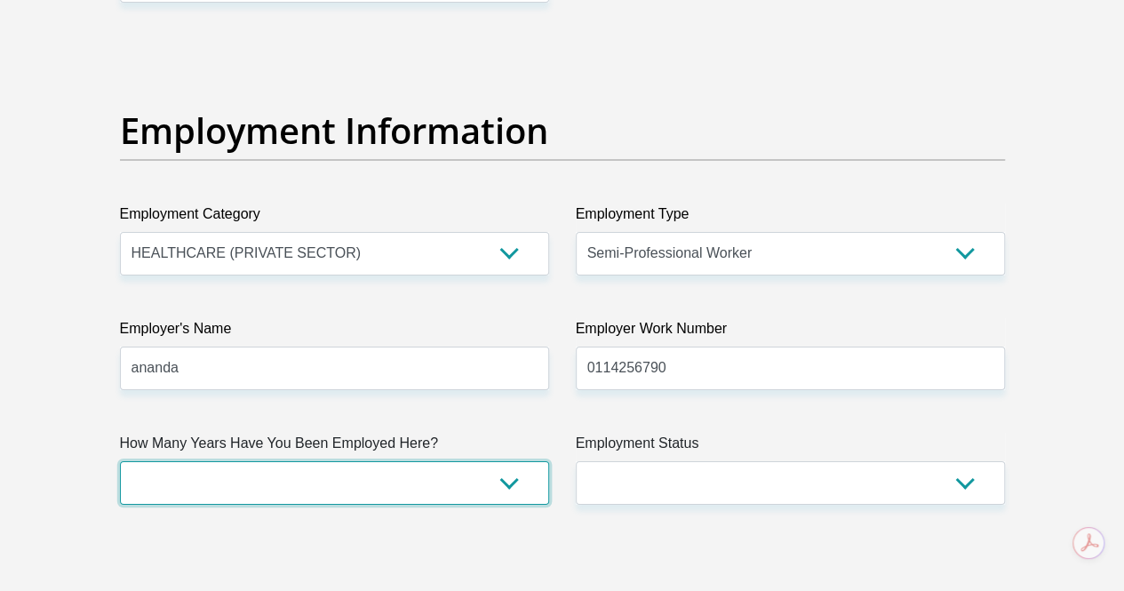
click at [387, 461] on select "less than 1 year 1-3 years 3-5 years 5+ years" at bounding box center [334, 483] width 429 height 44
select select "60"
click at [120, 461] on select "less than 1 year 1-3 years 3-5 years 5+ years" at bounding box center [334, 483] width 429 height 44
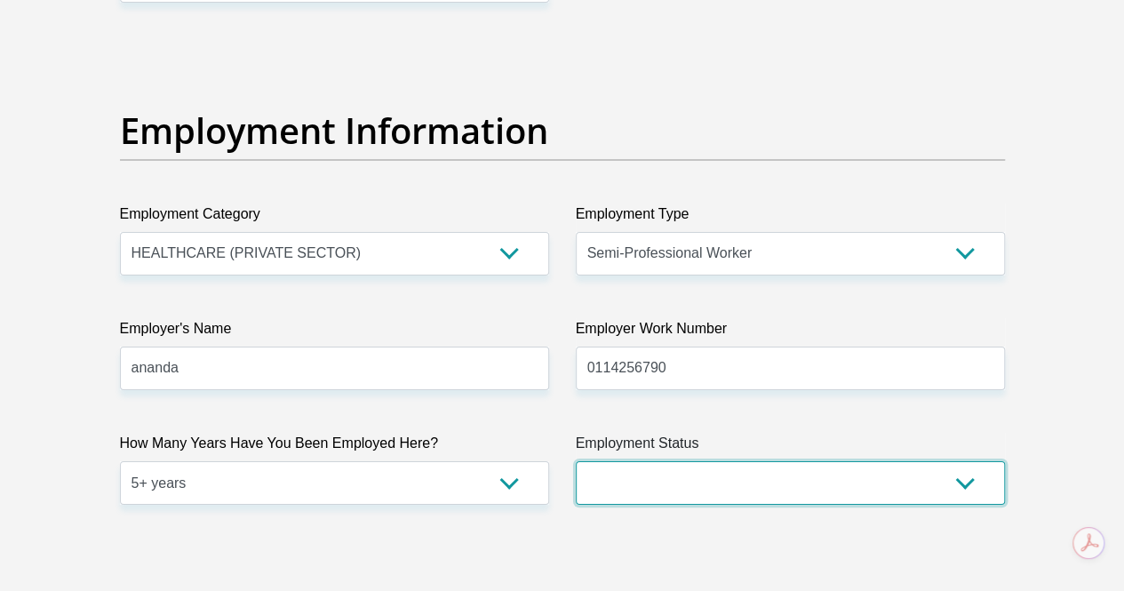
click at [768, 461] on select "Permanent/Full-time Part-time/Casual [DEMOGRAPHIC_DATA] Worker Self-Employed Ho…" at bounding box center [790, 483] width 429 height 44
select select "1"
click at [576, 461] on select "Permanent/Full-time Part-time/Casual [DEMOGRAPHIC_DATA] Worker Self-Employed Ho…" at bounding box center [790, 483] width 429 height 44
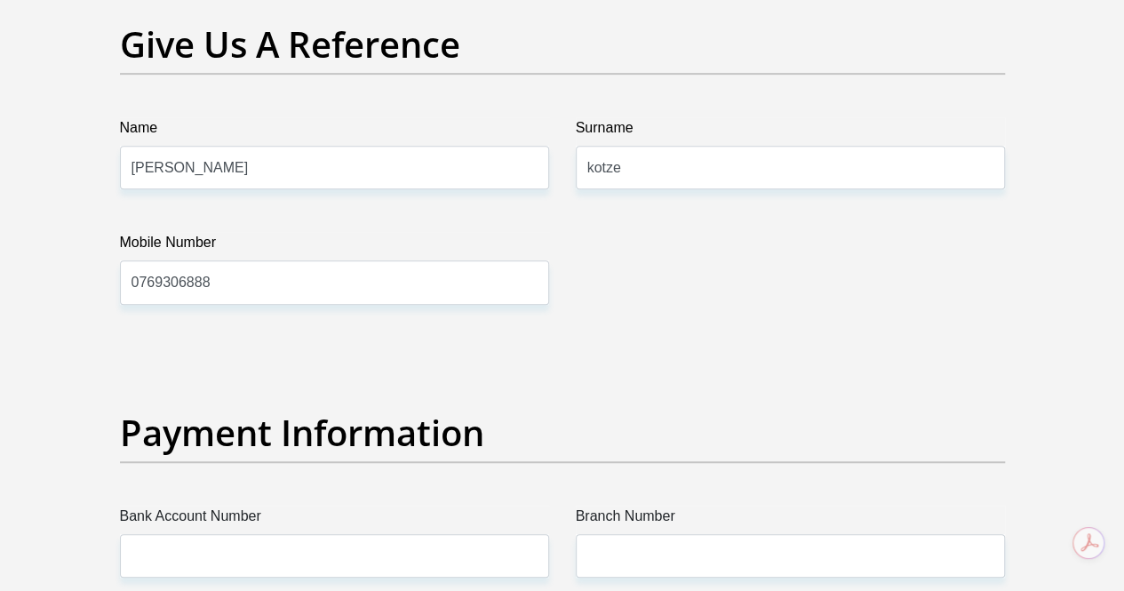
scroll to position [3999, 0]
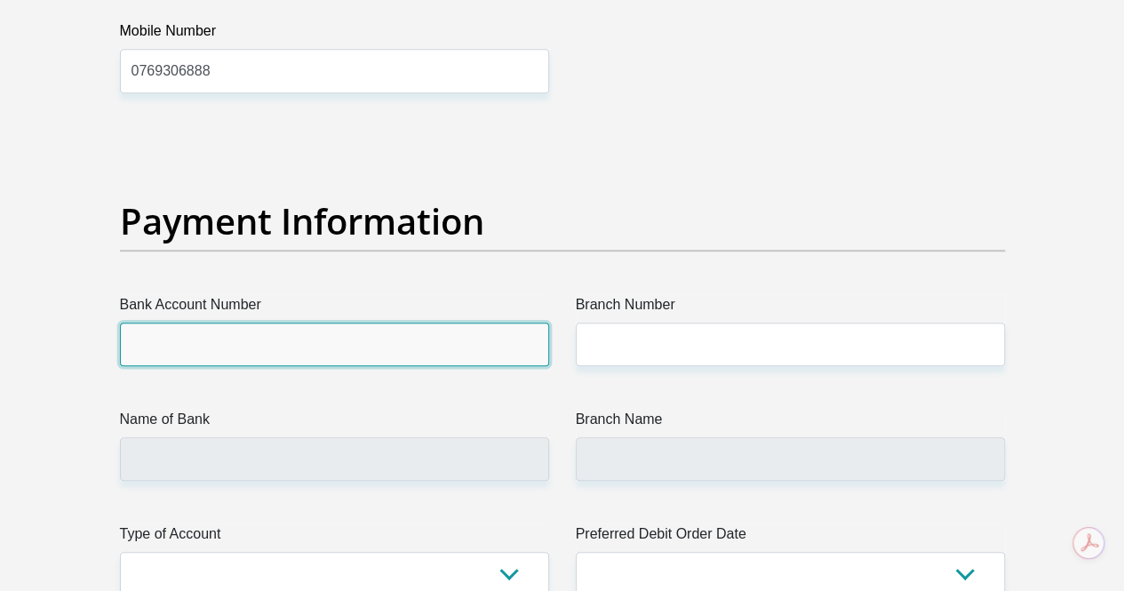
click at [220, 323] on input "Bank Account Number" at bounding box center [334, 345] width 429 height 44
type input "10093058347"
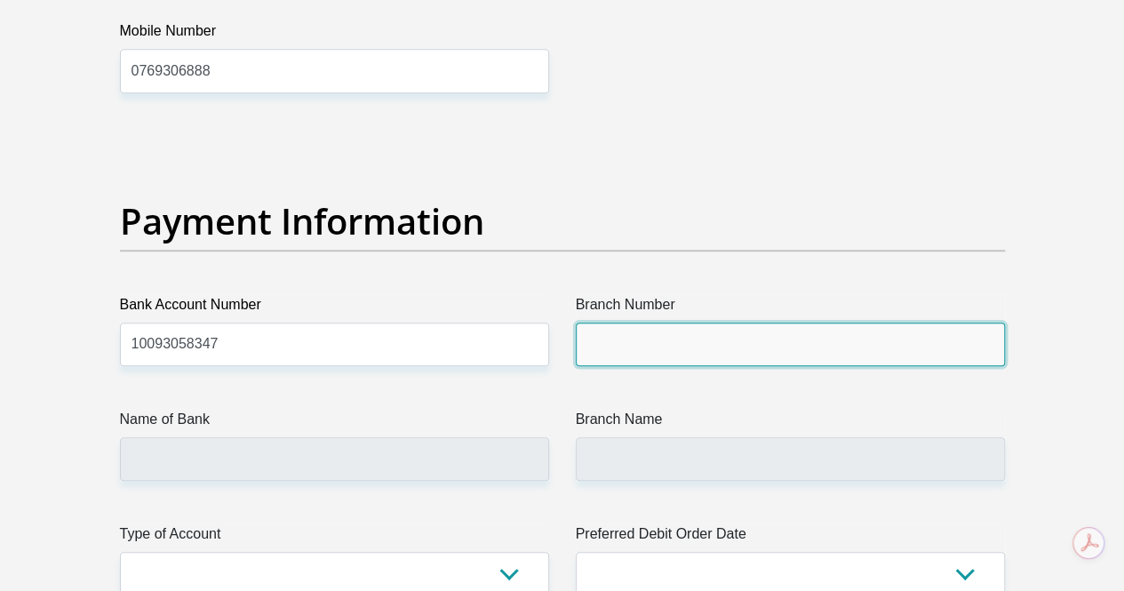
click at [610, 323] on input "Branch Number" at bounding box center [790, 345] width 429 height 44
click at [675, 323] on input "Branch Number" at bounding box center [790, 345] width 429 height 44
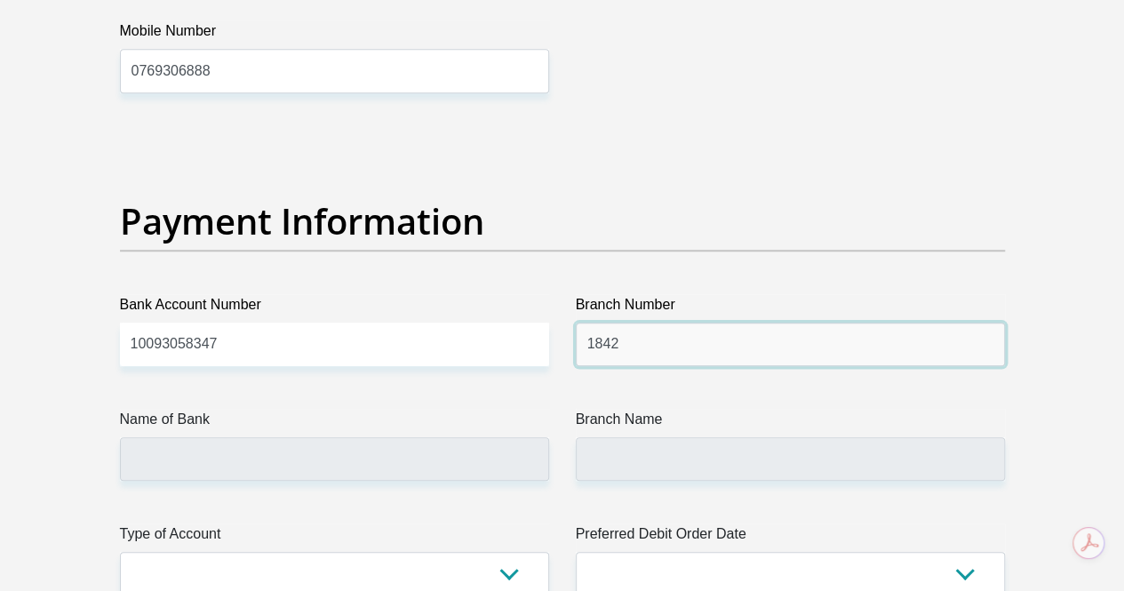
type input "1842"
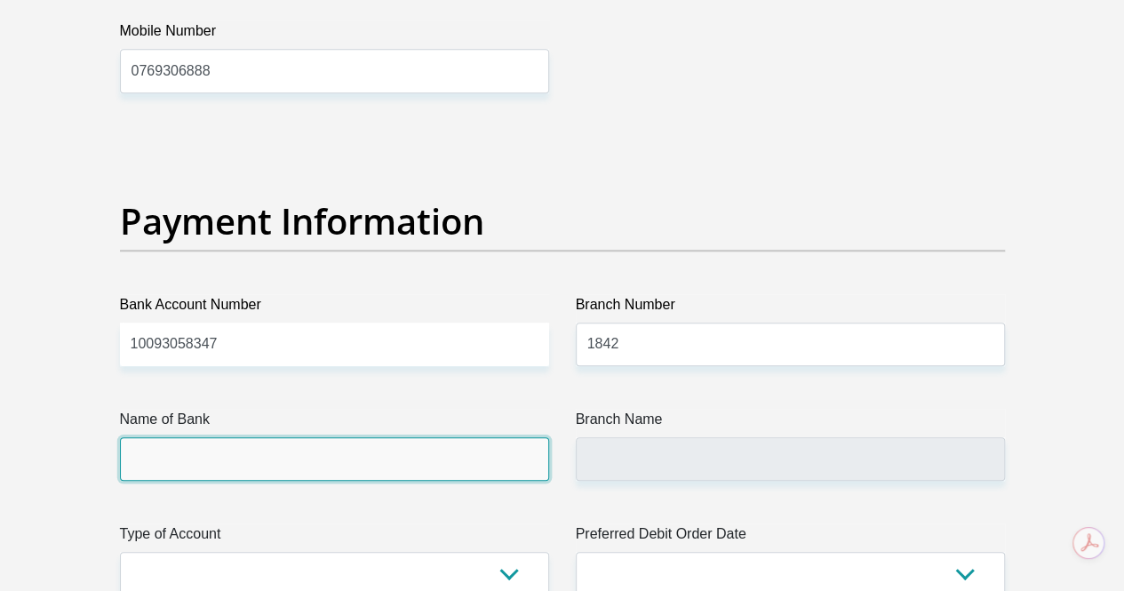
click at [497, 437] on input "Name of Bank" at bounding box center [334, 459] width 429 height 44
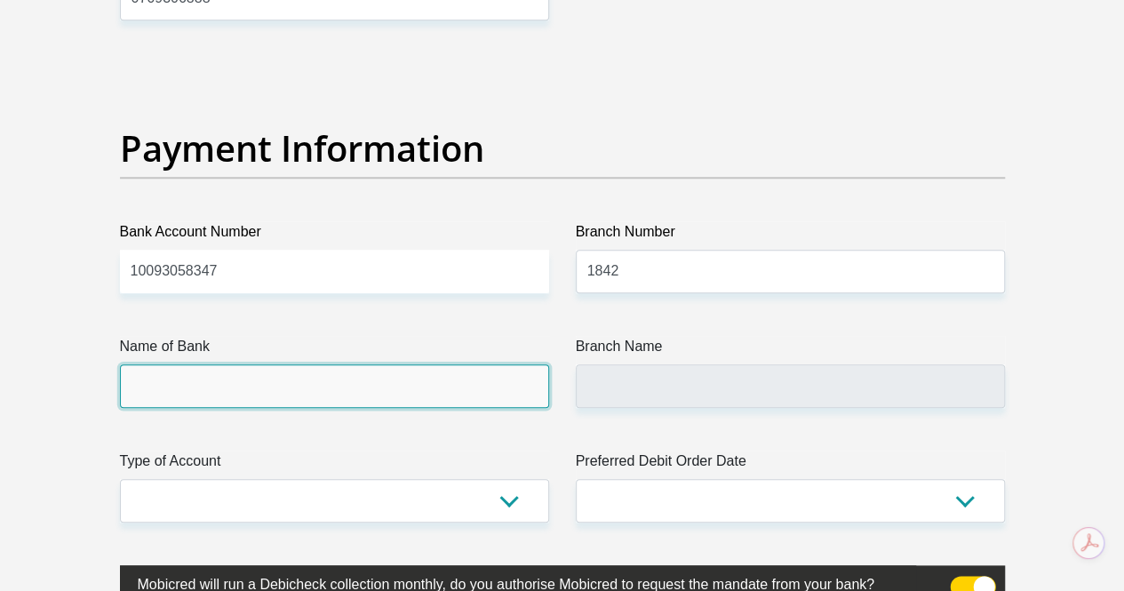
scroll to position [3894, 0]
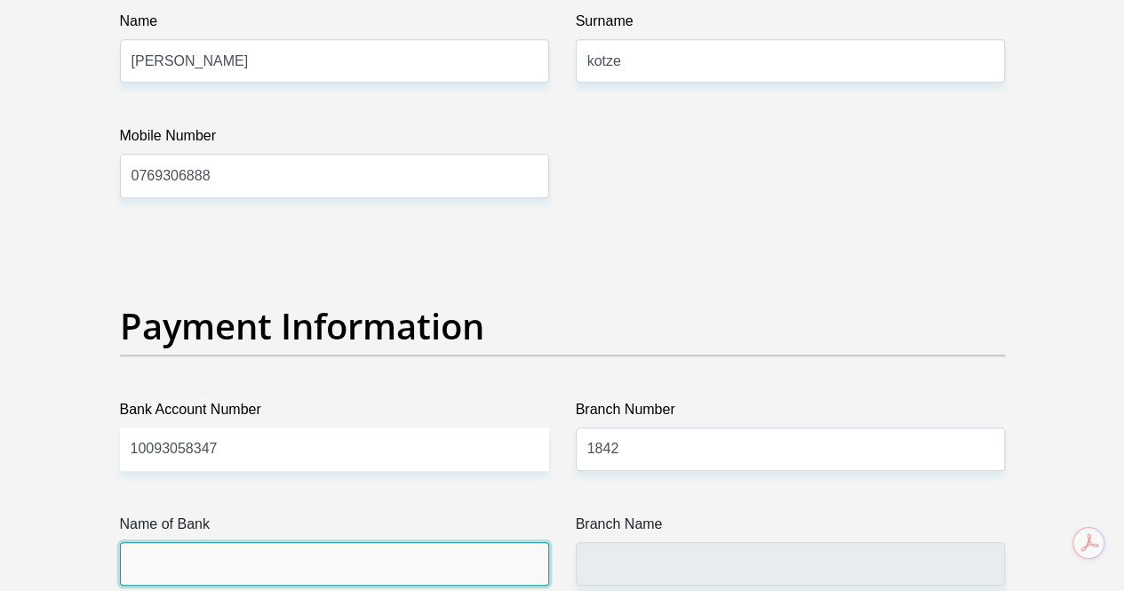
click at [307, 542] on input "Name of Bank" at bounding box center [334, 564] width 429 height 44
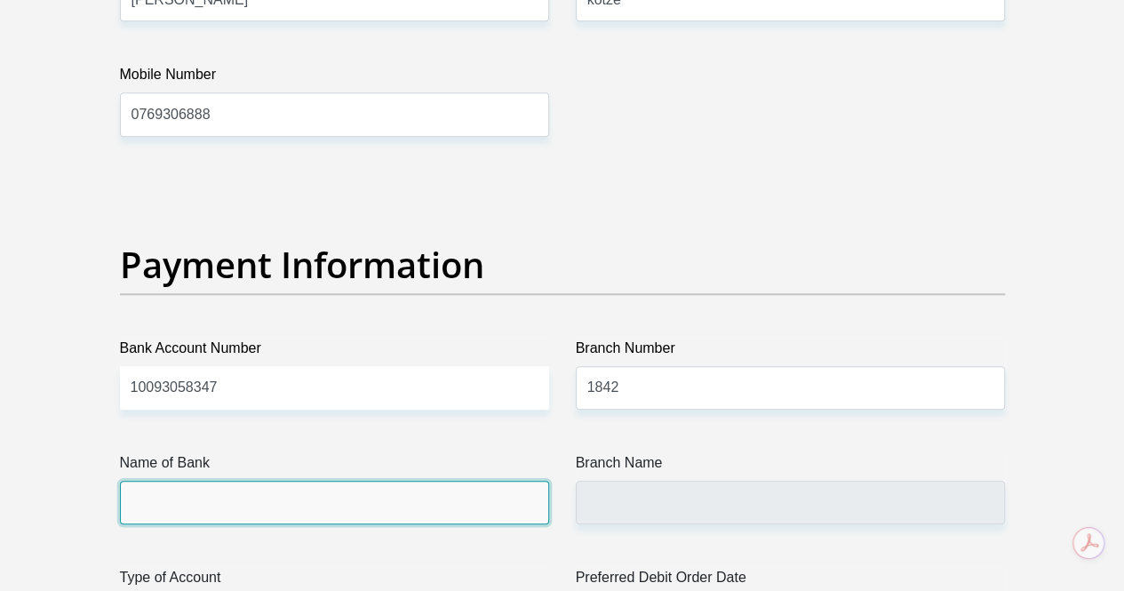
scroll to position [3983, 0]
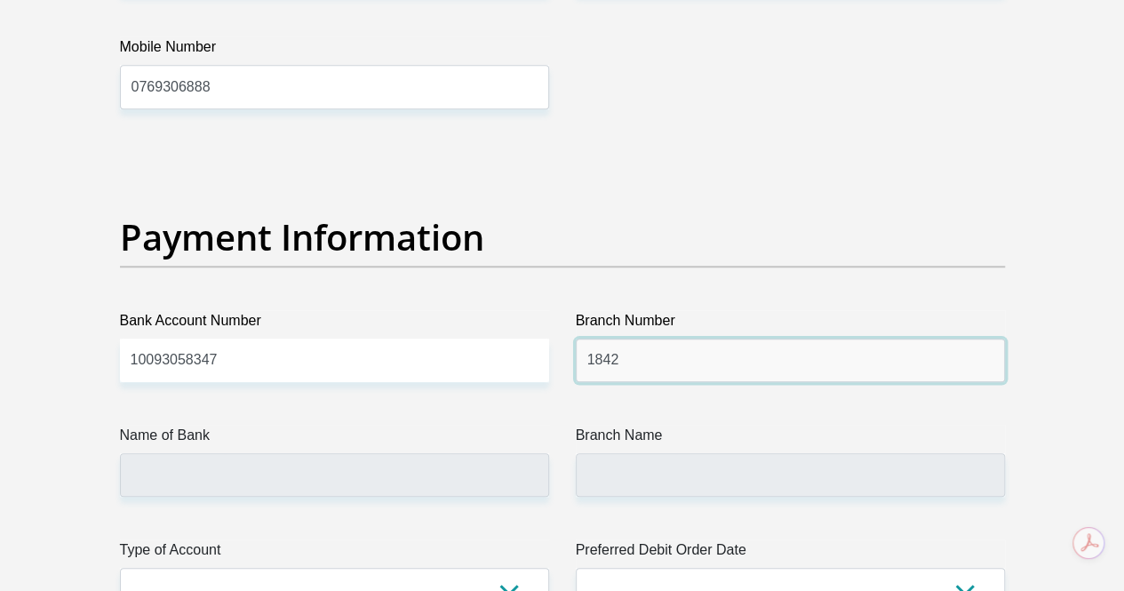
click at [654, 339] on input "1842" at bounding box center [790, 361] width 429 height 44
drag, startPoint x: 691, startPoint y: 291, endPoint x: 433, endPoint y: 305, distance: 259.0
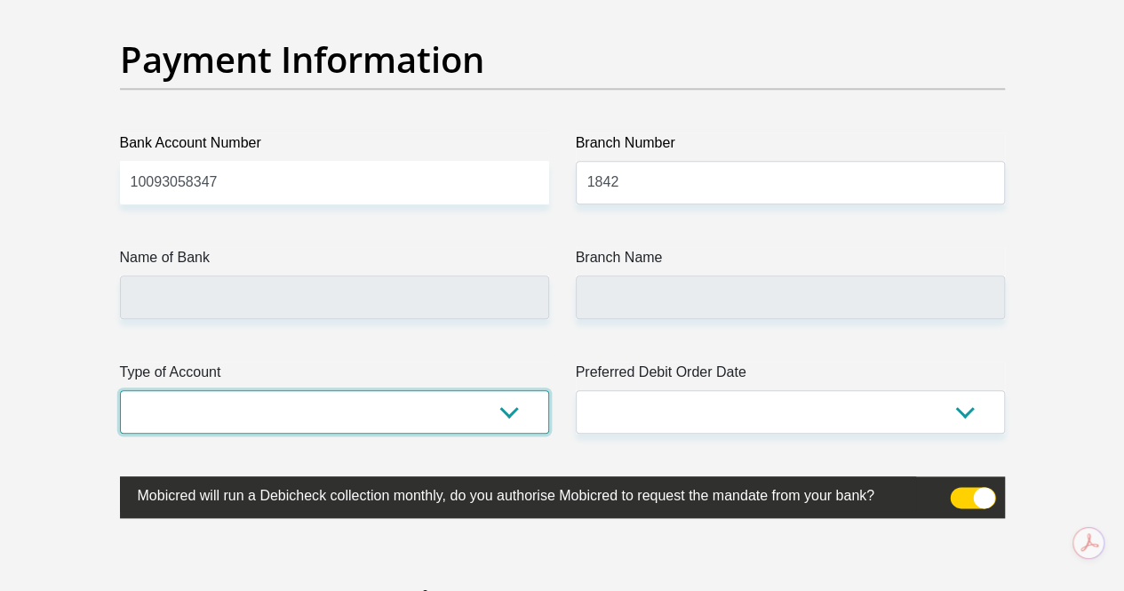
click at [459, 390] on select "Cheque Savings" at bounding box center [334, 412] width 429 height 44
select select "CUR"
click at [120, 390] on select "Cheque Savings" at bounding box center [334, 412] width 429 height 44
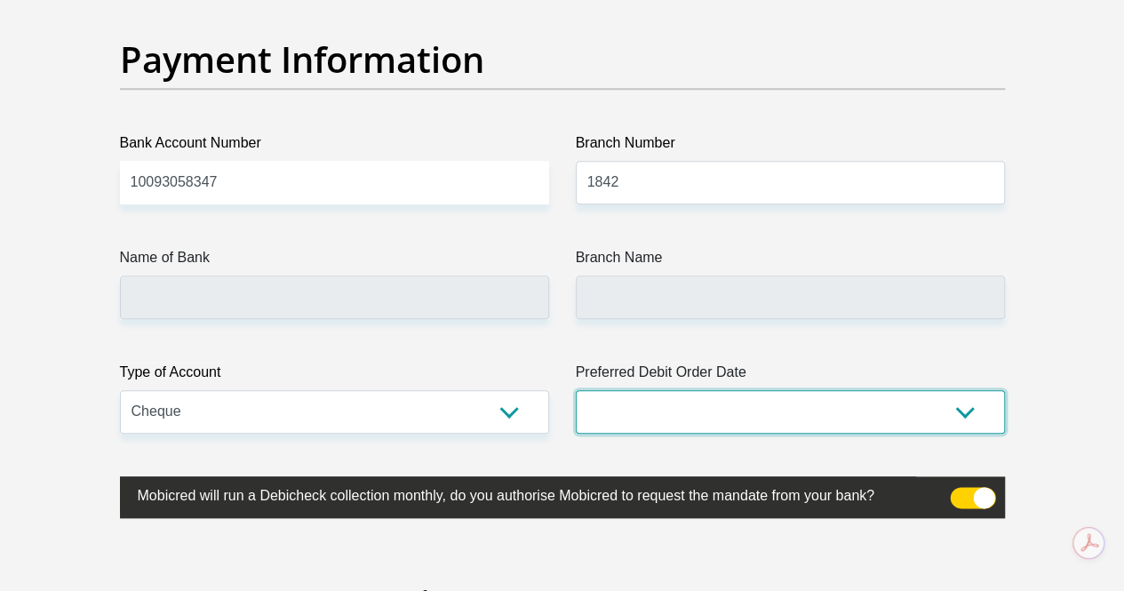
click at [731, 390] on select "1st 2nd 3rd 4th 5th 7th 18th 19th 20th 21st 22nd 23rd 24th 25th 26th 27th 28th …" at bounding box center [790, 412] width 429 height 44
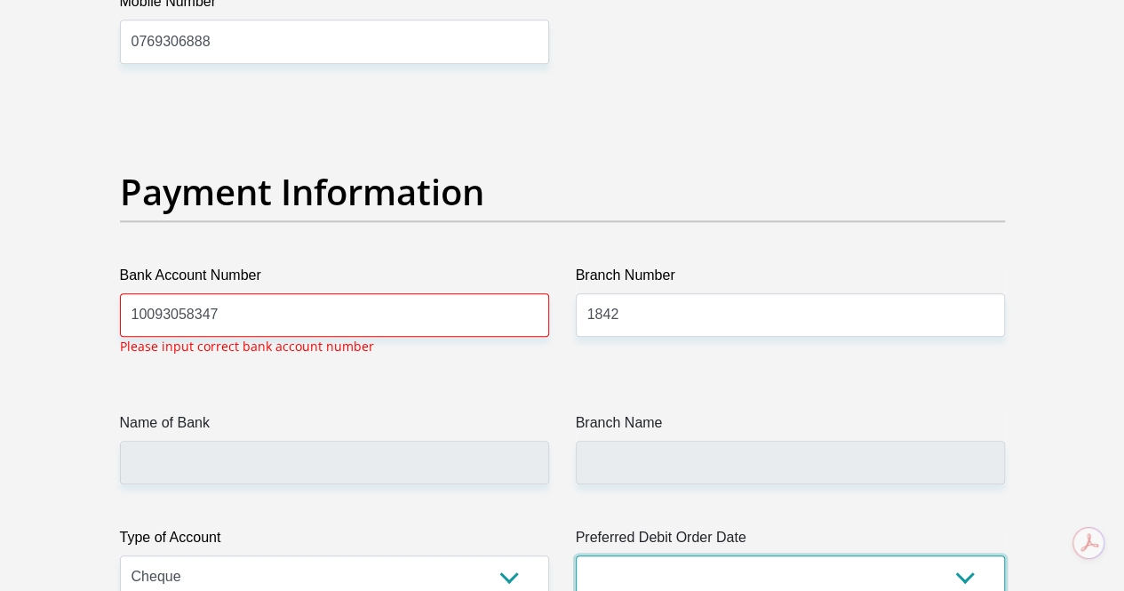
scroll to position [4028, 0]
select select "2"
click at [576, 556] on select "1st 2nd 3rd 4th 5th 7th 18th 19th 20th 21st 22nd 23rd 24th 25th 26th 27th 28th …" at bounding box center [790, 578] width 429 height 44
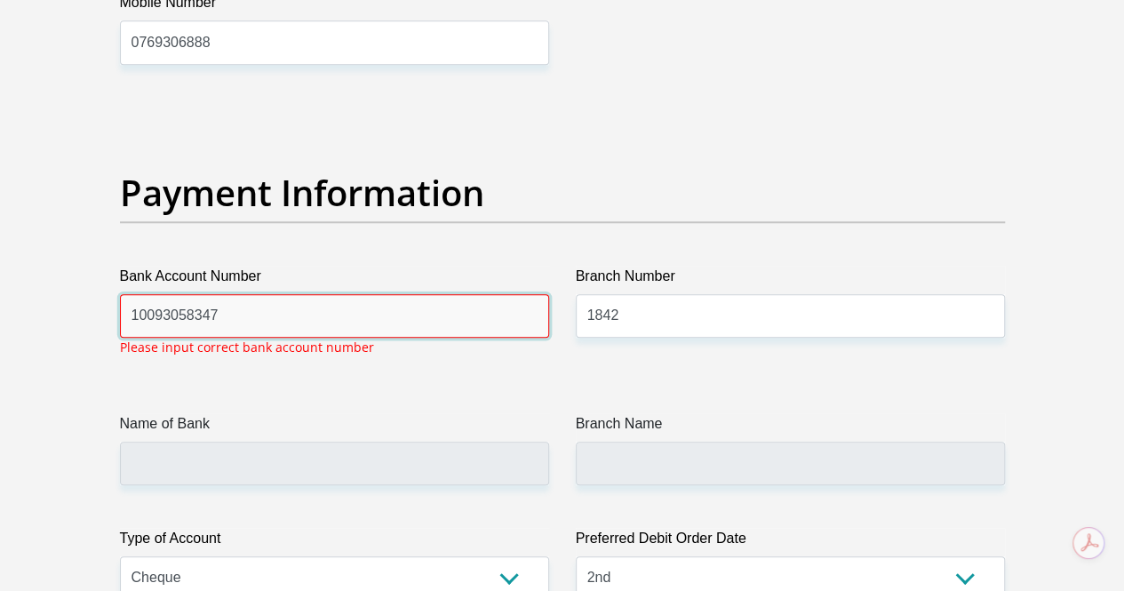
click at [311, 294] on input "10093058347" at bounding box center [334, 316] width 429 height 44
type input "1"
type input "10093058347"
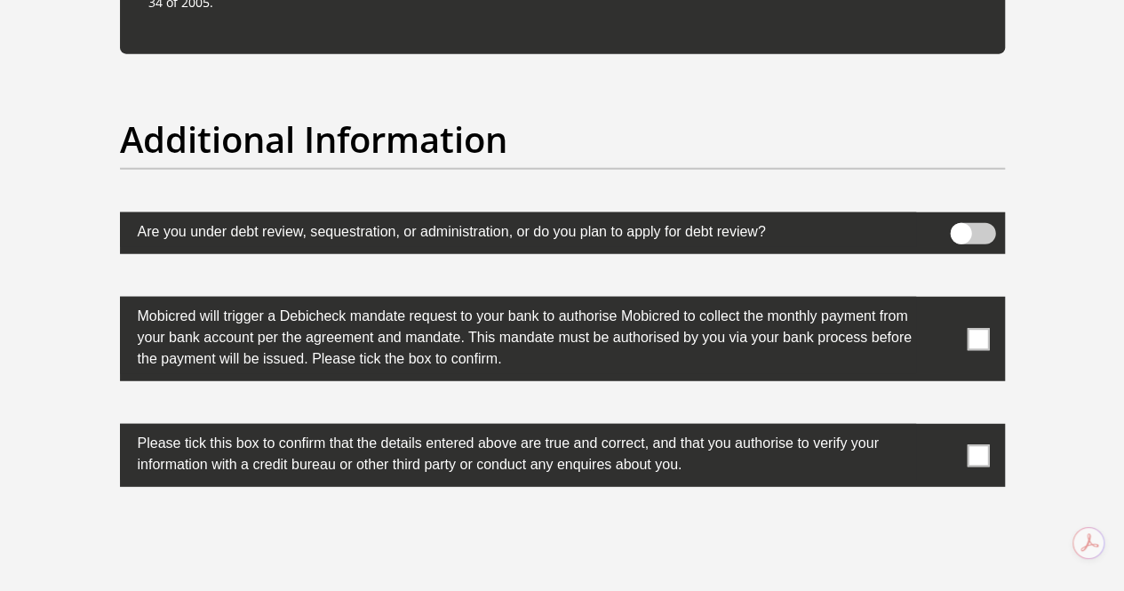
scroll to position [5627, 0]
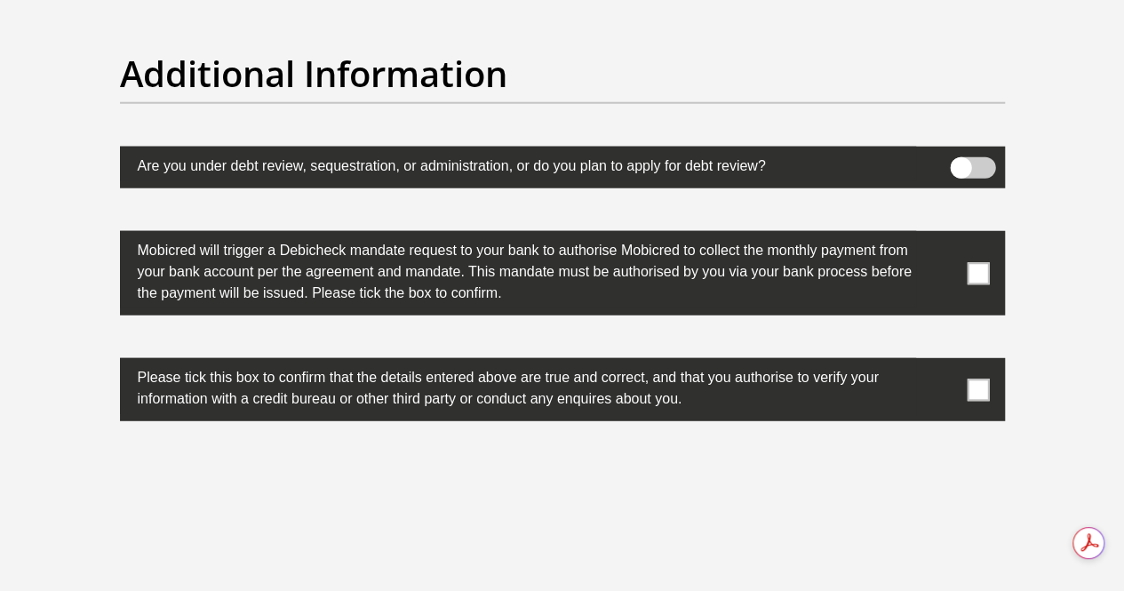
click at [970, 157] on span at bounding box center [972, 167] width 45 height 21
click at [961, 162] on input "checkbox" at bounding box center [961, 162] width 0 height 0
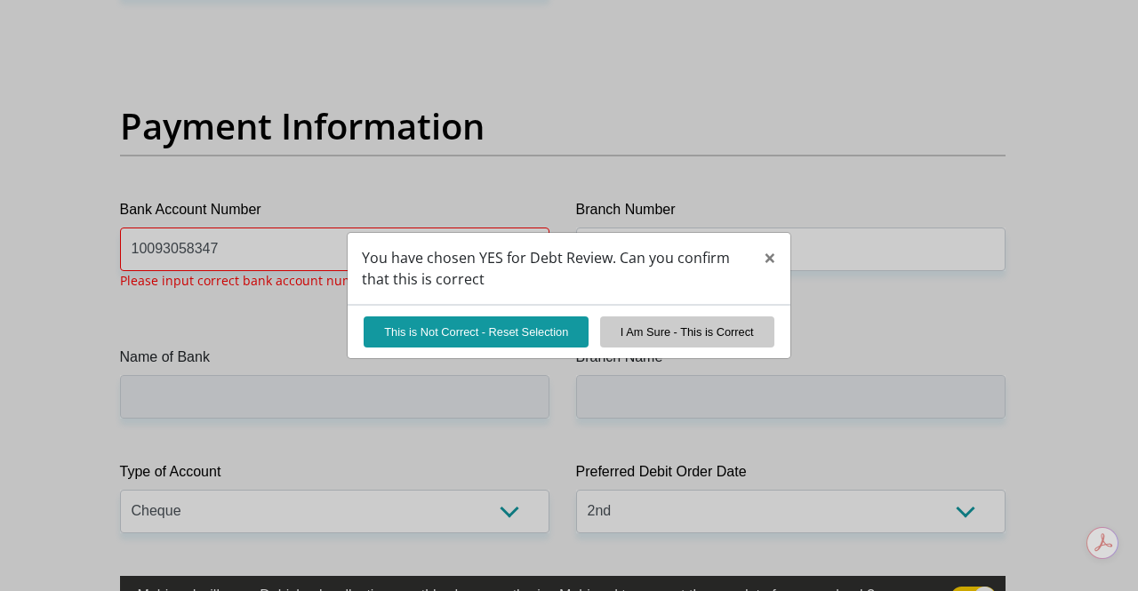
scroll to position [4028, 0]
click at [769, 255] on span "×" at bounding box center [769, 257] width 12 height 29
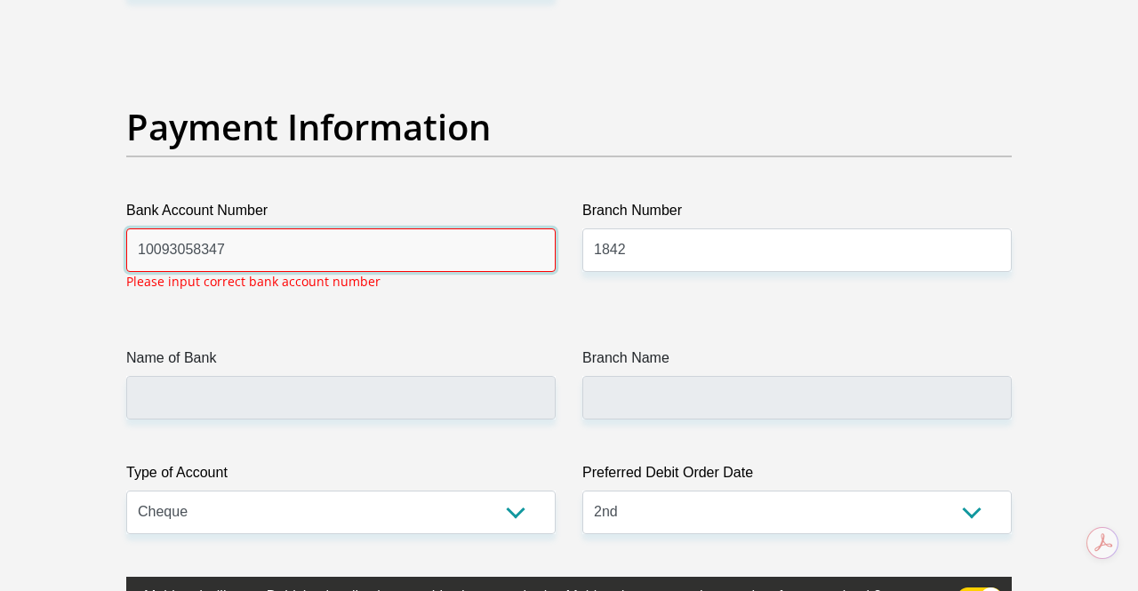
click at [259, 252] on input "10093058347" at bounding box center [340, 250] width 429 height 44
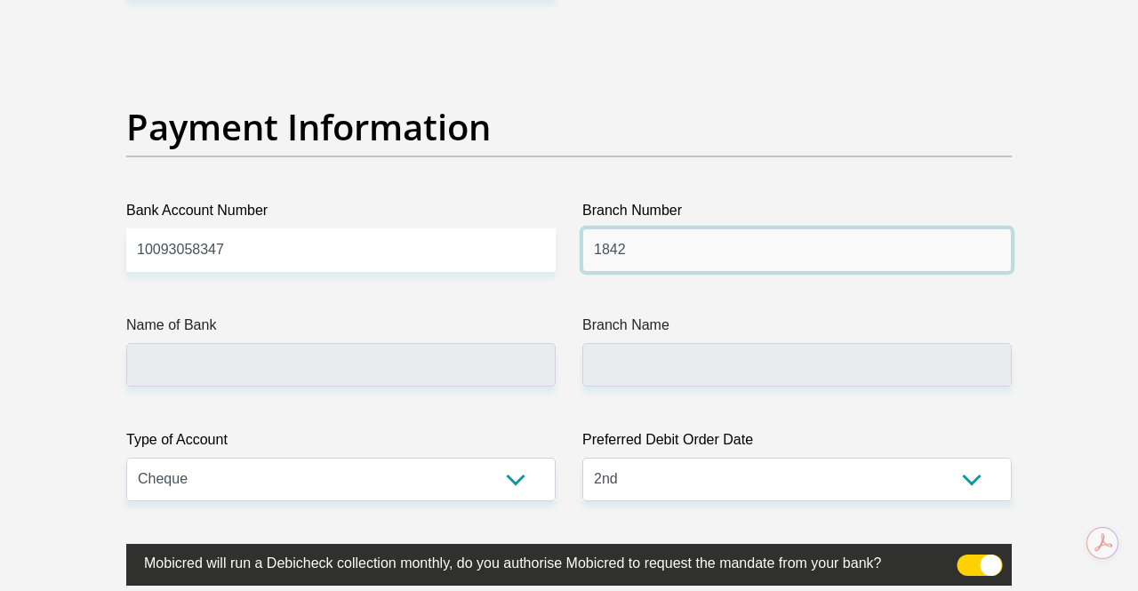
click at [594, 245] on input "1842" at bounding box center [796, 250] width 429 height 44
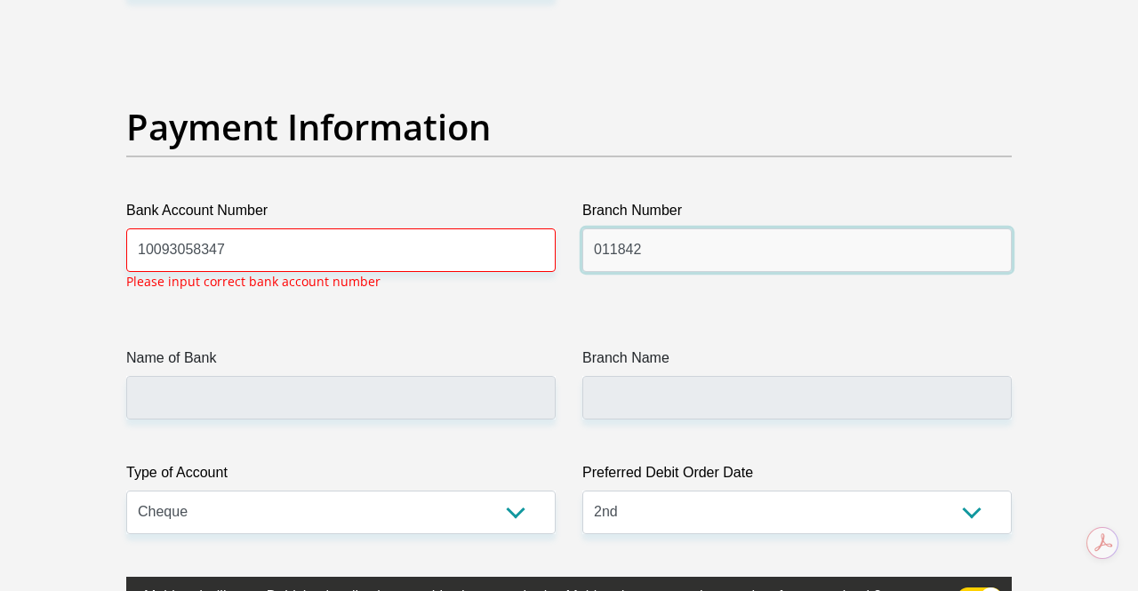
type input "011842"
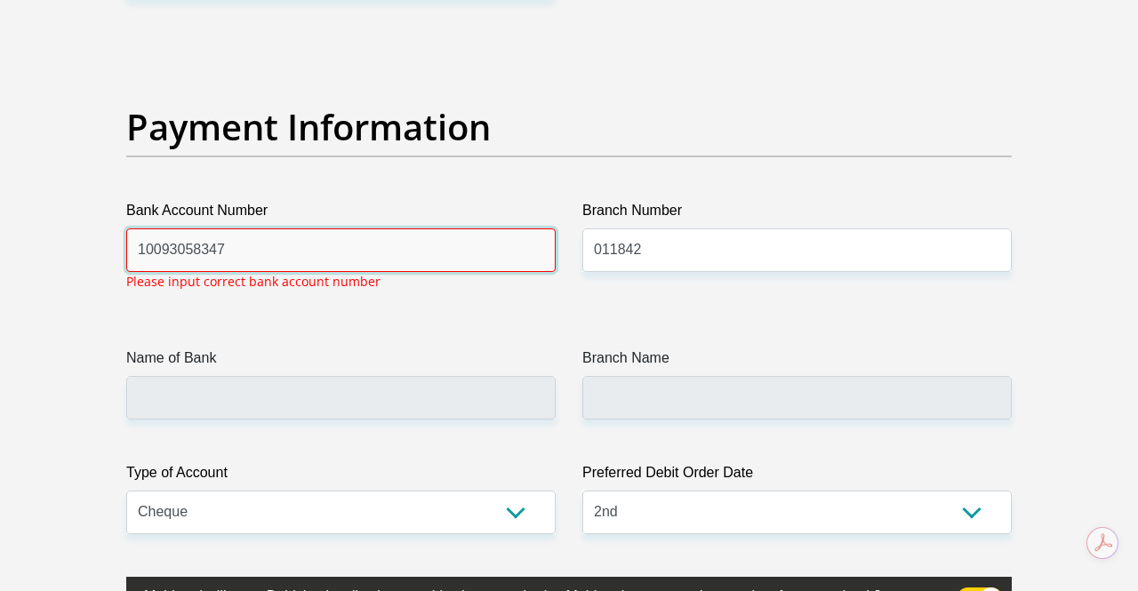
click at [321, 253] on input "10093058347" at bounding box center [340, 250] width 429 height 44
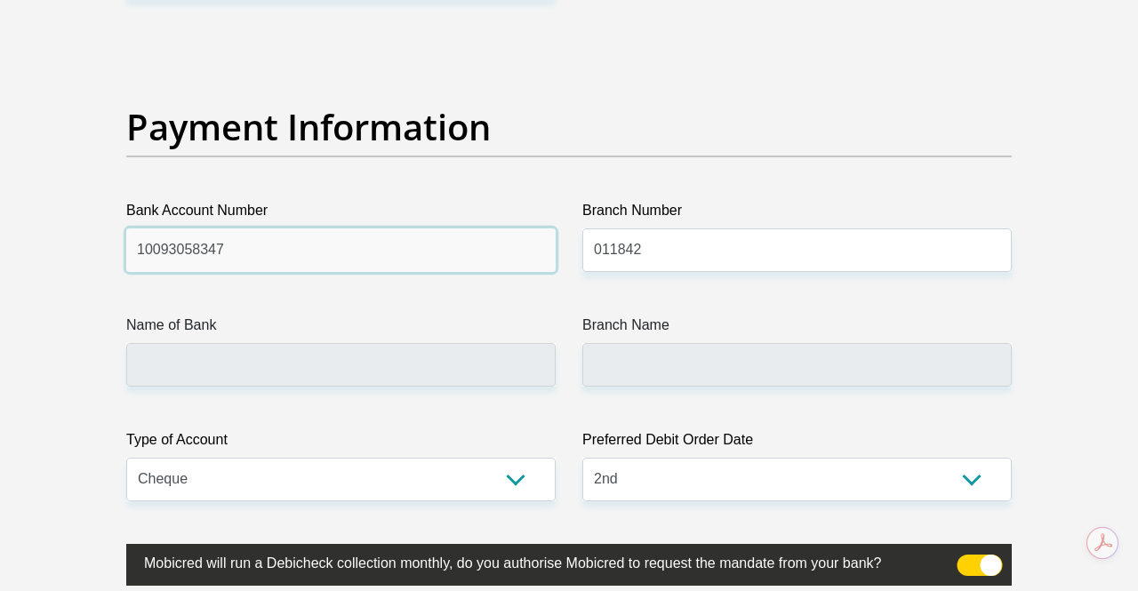
type input "STANDARD BANK"
type input "[GEOGRAPHIC_DATA]"
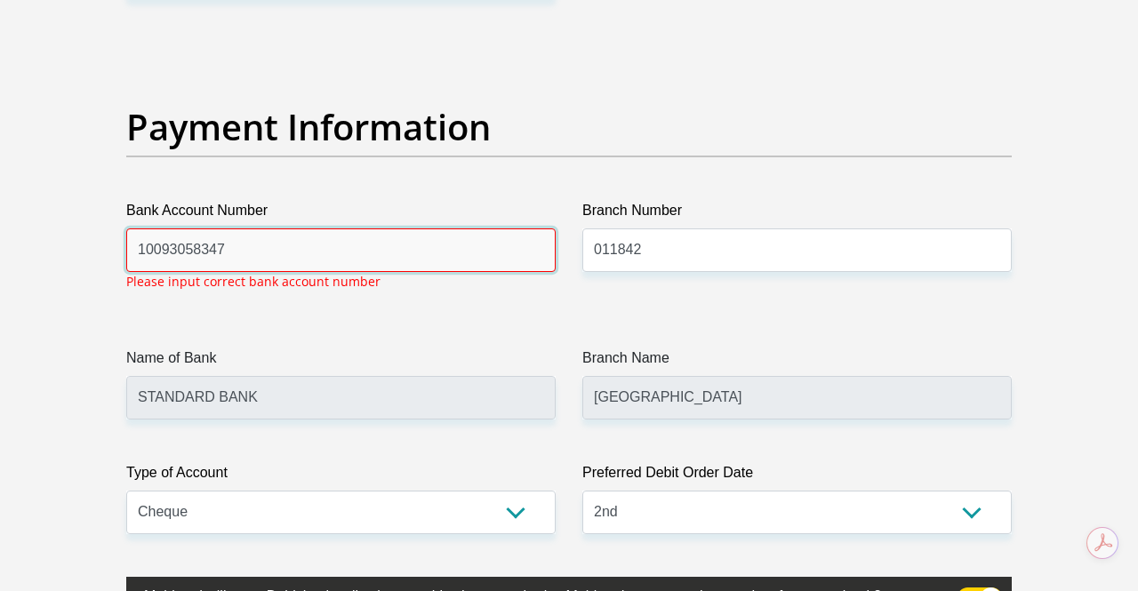
click at [137, 246] on input "10093058347" at bounding box center [340, 250] width 429 height 44
click at [246, 259] on input "0010093058347" at bounding box center [340, 250] width 429 height 44
click at [156, 250] on input "0010093058347" at bounding box center [340, 250] width 429 height 44
click at [236, 245] on input "10093058347" at bounding box center [340, 250] width 429 height 44
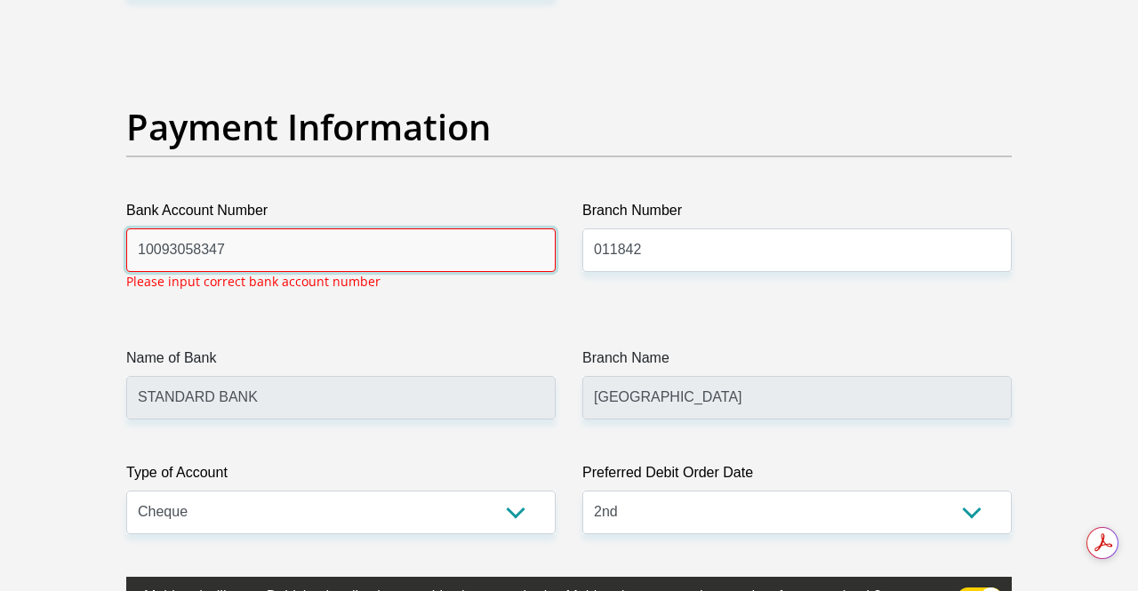
click at [377, 257] on input "10093058347" at bounding box center [340, 250] width 429 height 44
type input "1"
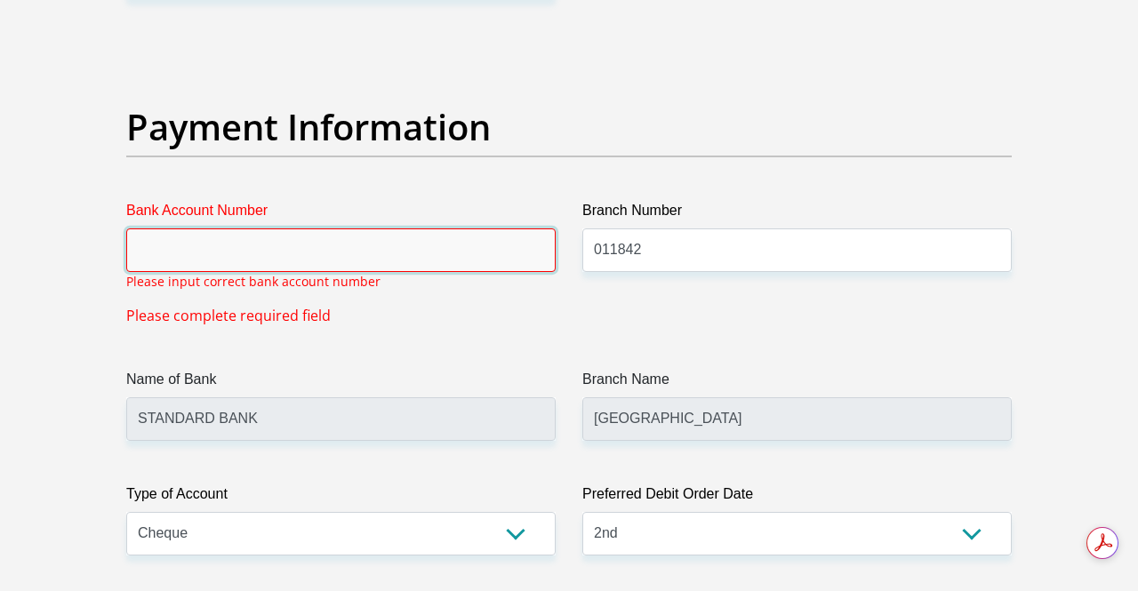
click at [377, 257] on input "Bank Account Number" at bounding box center [340, 250] width 429 height 44
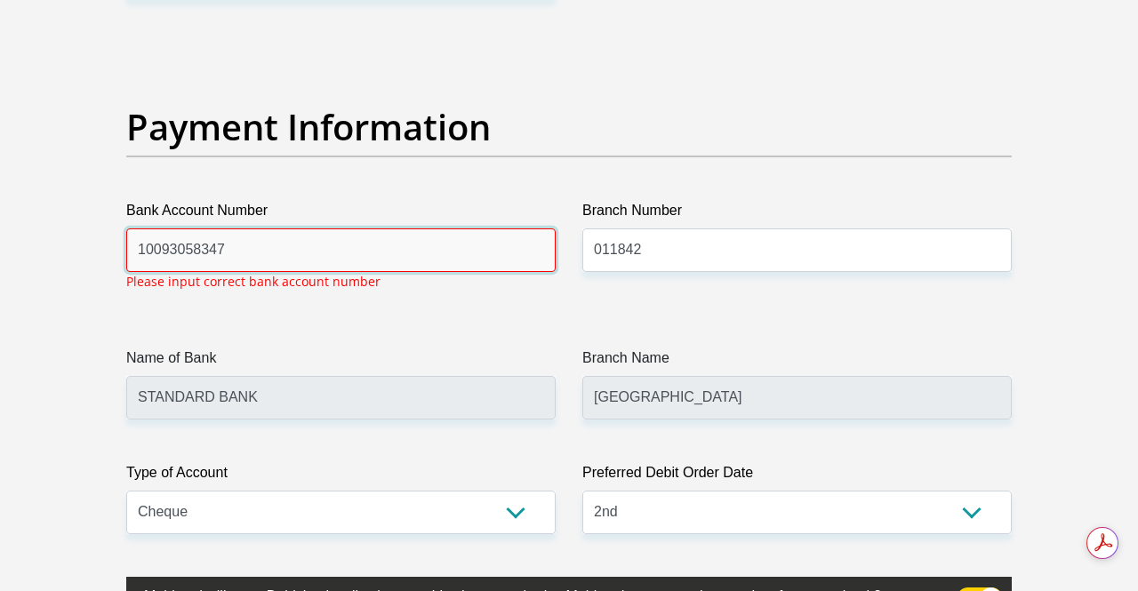
click at [245, 243] on input "10093058347" at bounding box center [340, 250] width 429 height 44
drag, startPoint x: 245, startPoint y: 243, endPoint x: 0, endPoint y: 252, distance: 245.4
drag, startPoint x: 268, startPoint y: 252, endPoint x: 228, endPoint y: 237, distance: 43.6
click at [227, 237] on input "10093058347" at bounding box center [340, 250] width 429 height 44
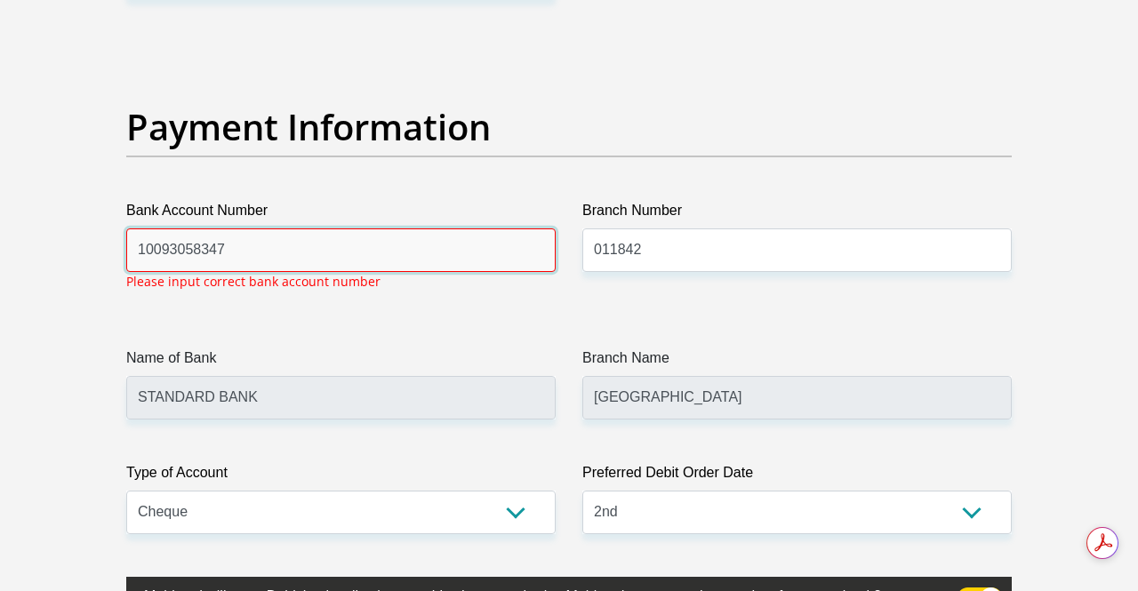
click at [139, 239] on input "10093058347" at bounding box center [340, 250] width 429 height 44
type input "00010093058347"
